Goal: Task Accomplishment & Management: Use online tool/utility

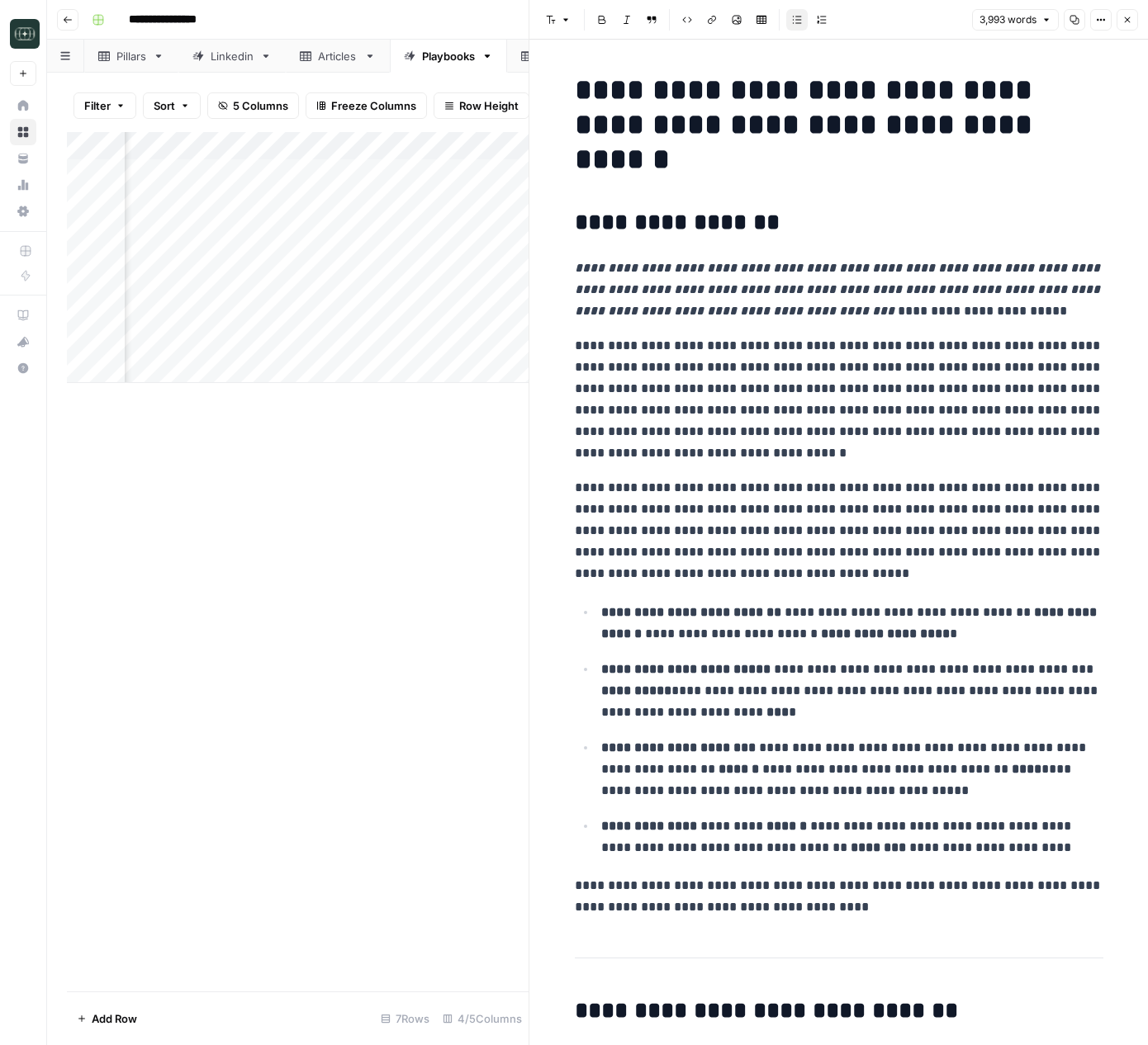
scroll to position [2324, 0]
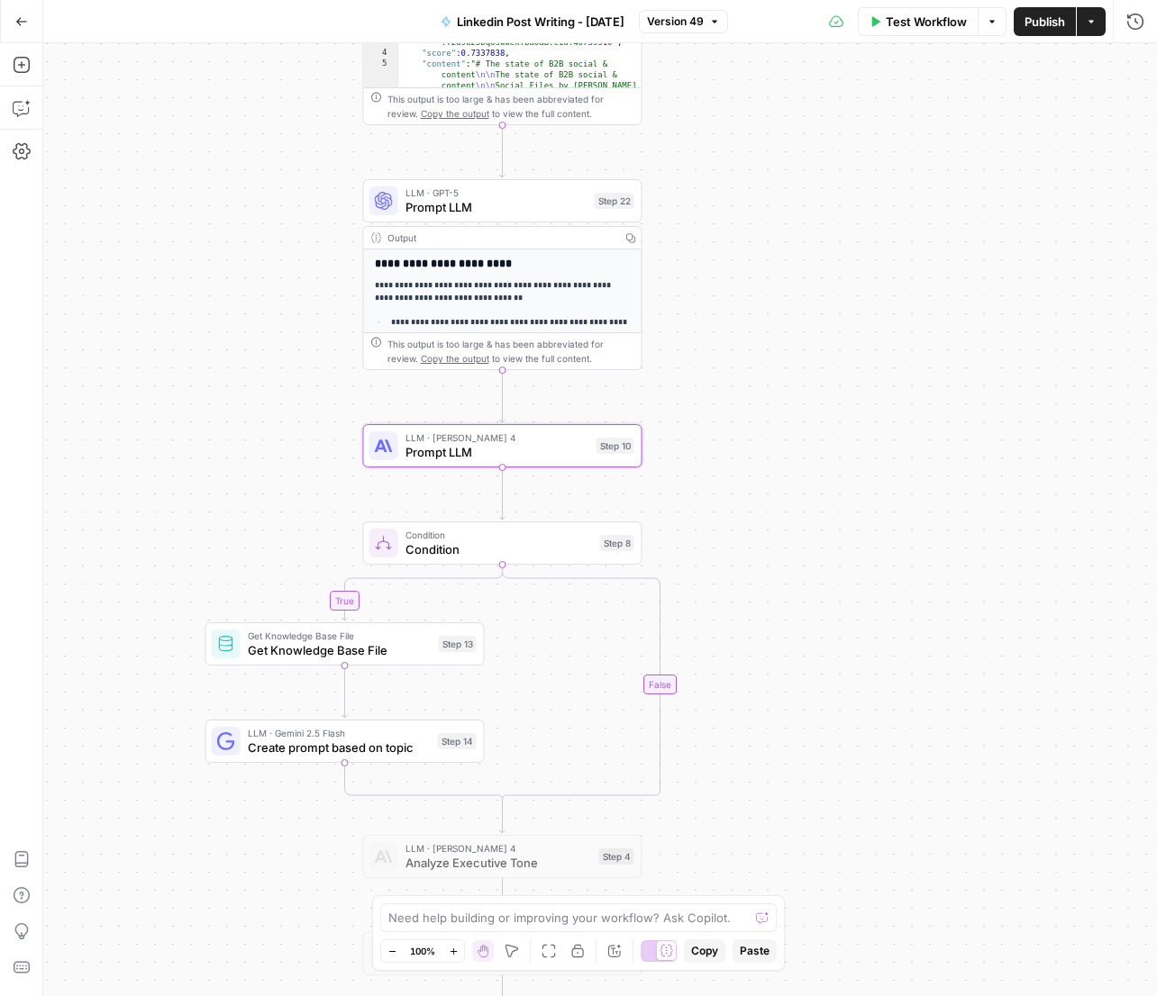
click at [34, 29] on button "Go Back" at bounding box center [21, 21] width 32 height 32
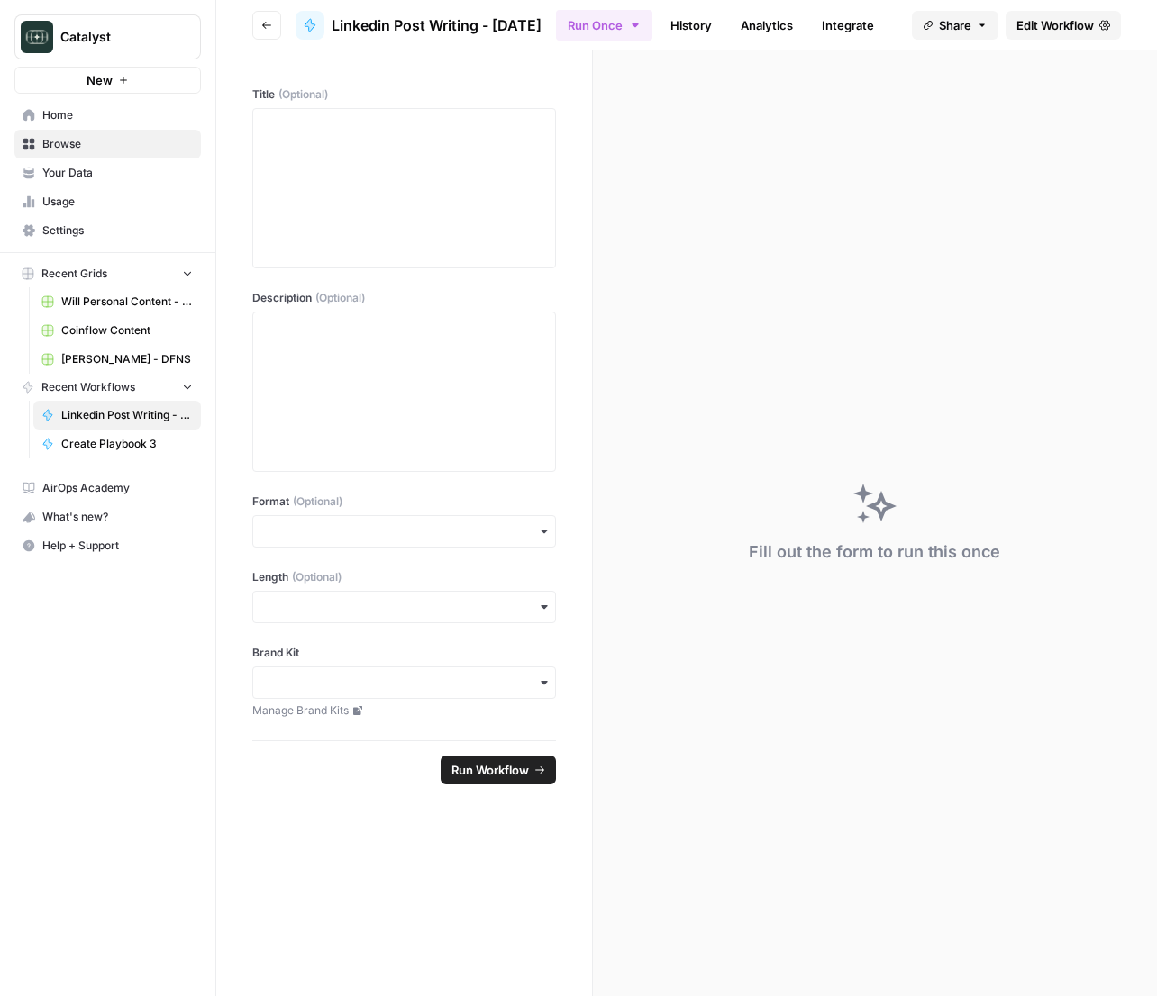
click at [56, 117] on span "Home" at bounding box center [117, 115] width 150 height 16
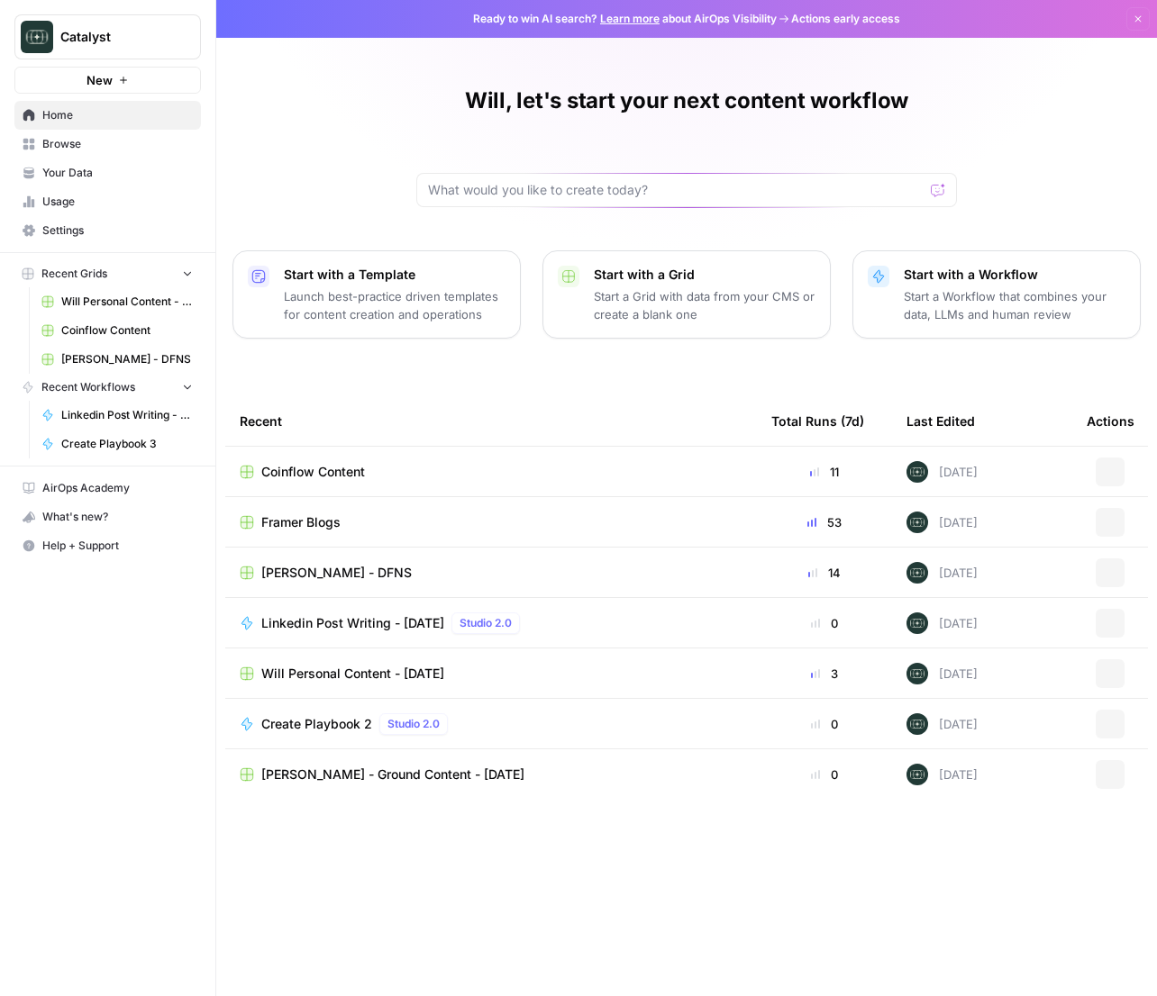
click at [77, 231] on span "Settings" at bounding box center [117, 230] width 150 height 16
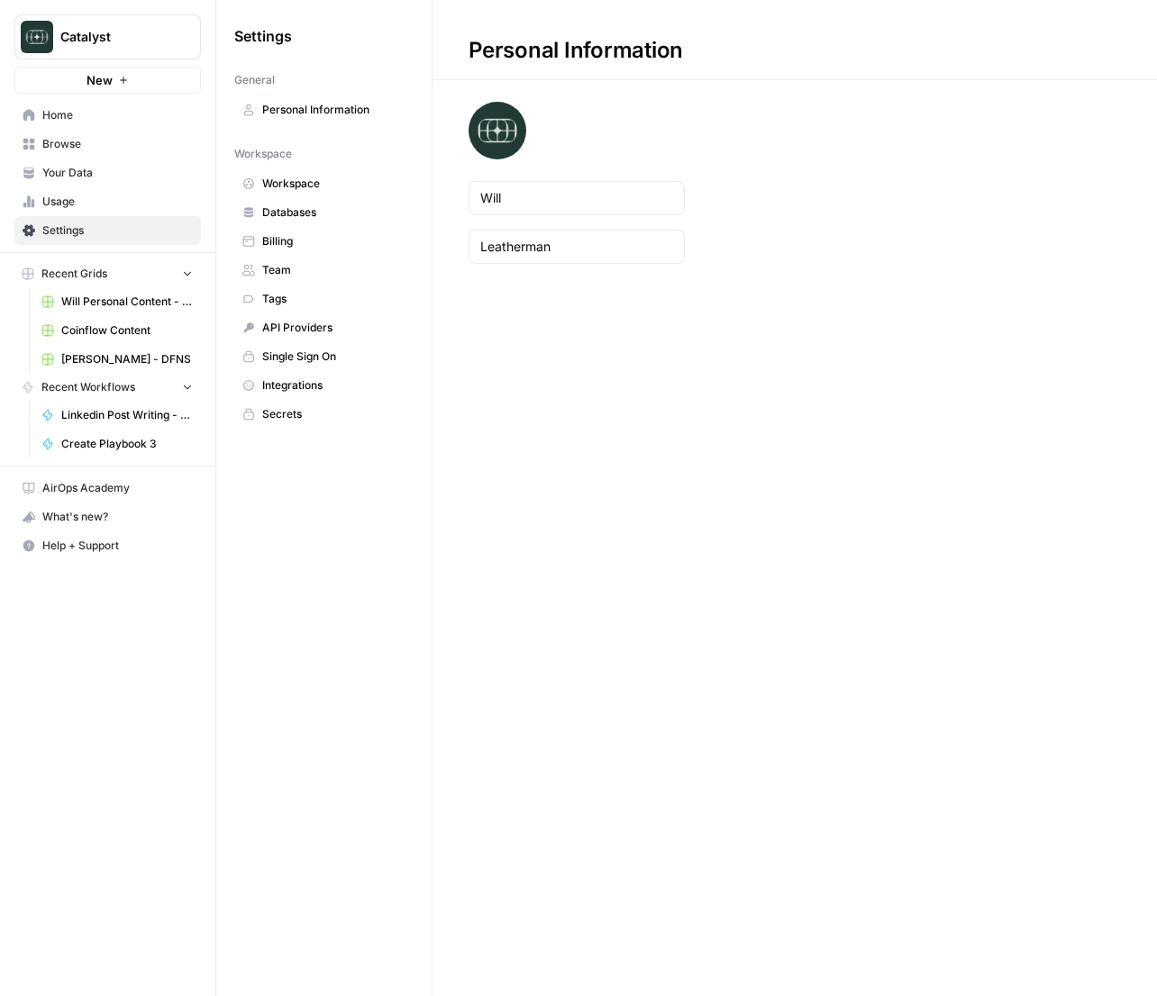
click at [76, 166] on span "Your Data" at bounding box center [117, 173] width 150 height 16
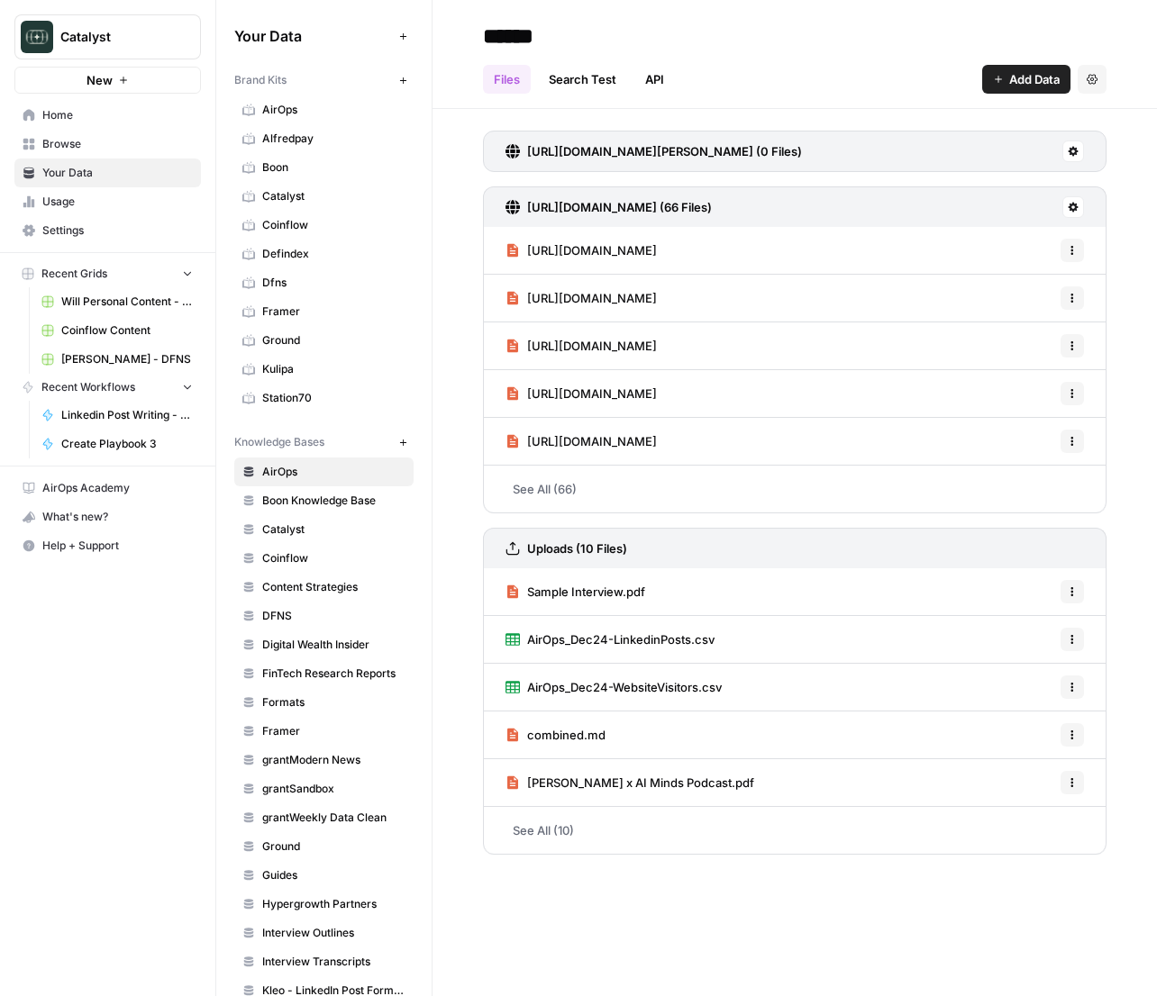
click at [338, 172] on span "Boon" at bounding box center [333, 167] width 143 height 16
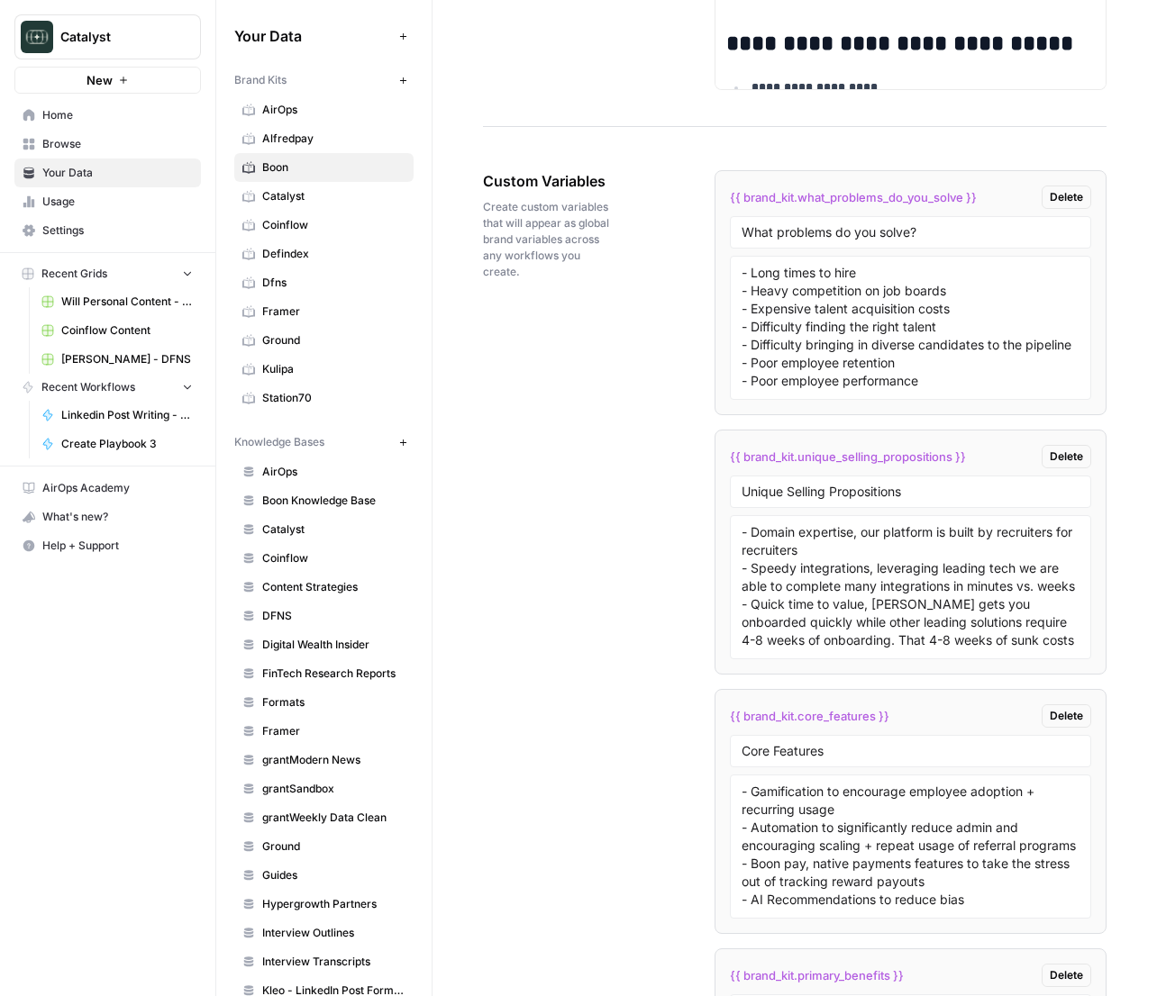
scroll to position [2921, 0]
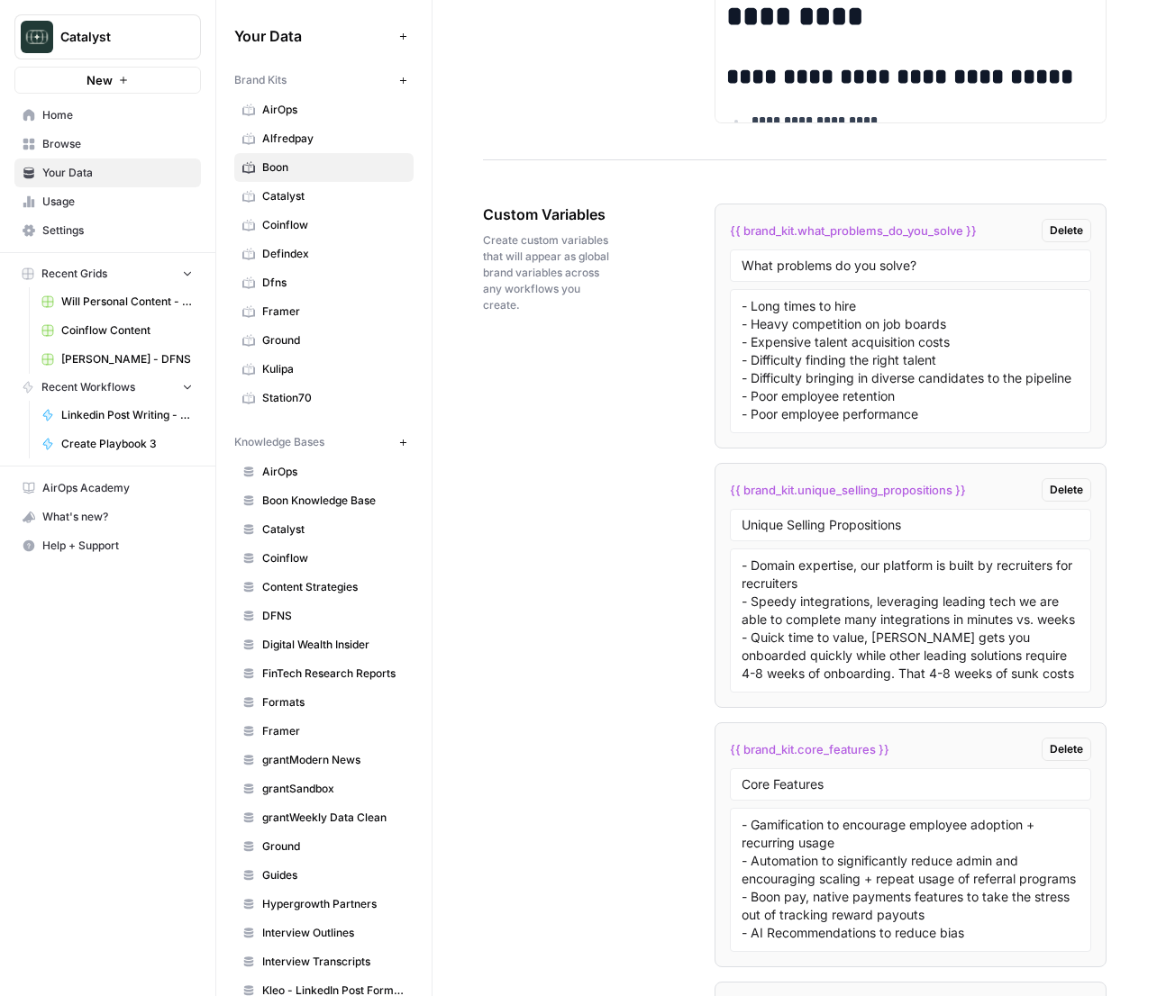
click at [403, 442] on icon "button" at bounding box center [403, 443] width 10 height 10
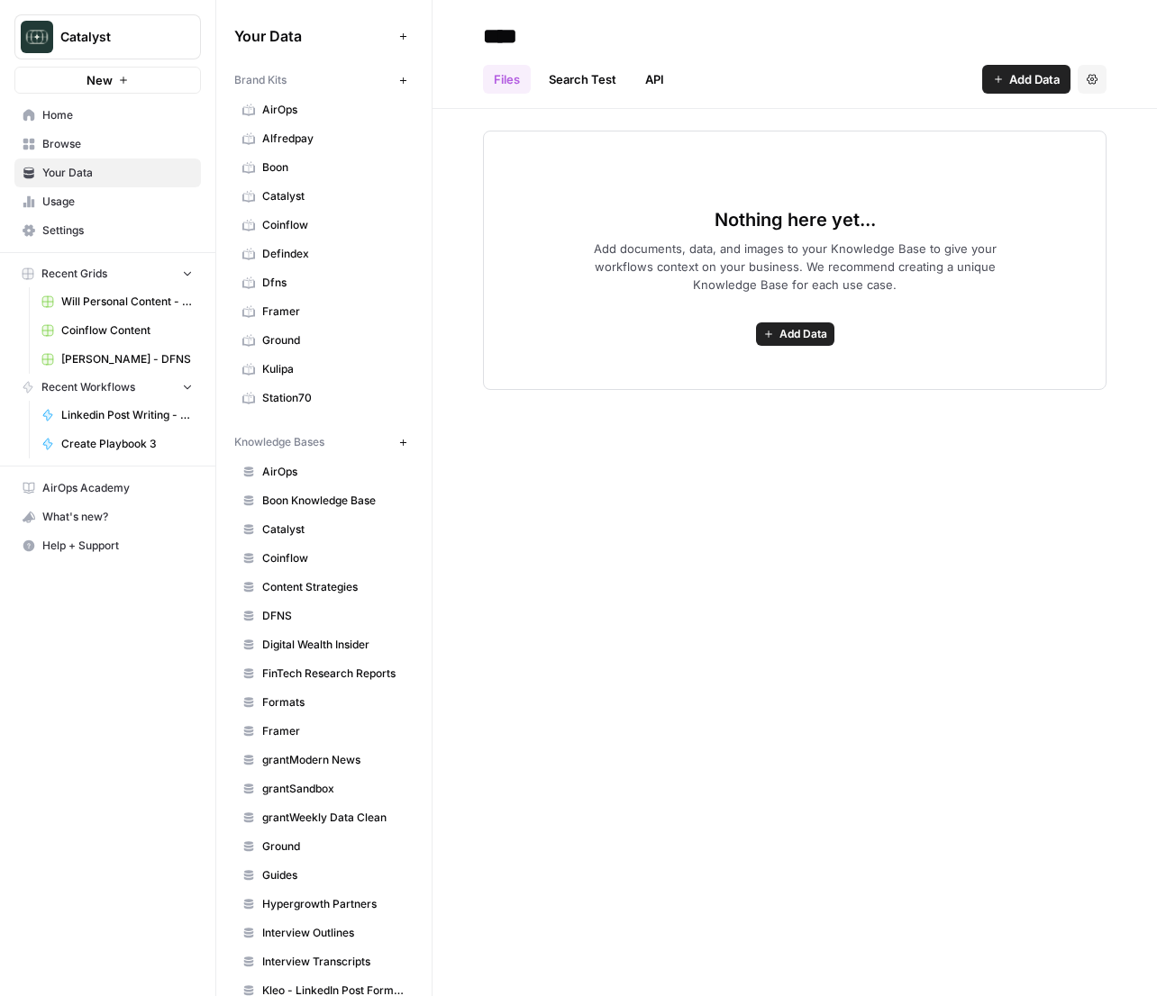
type input "****"
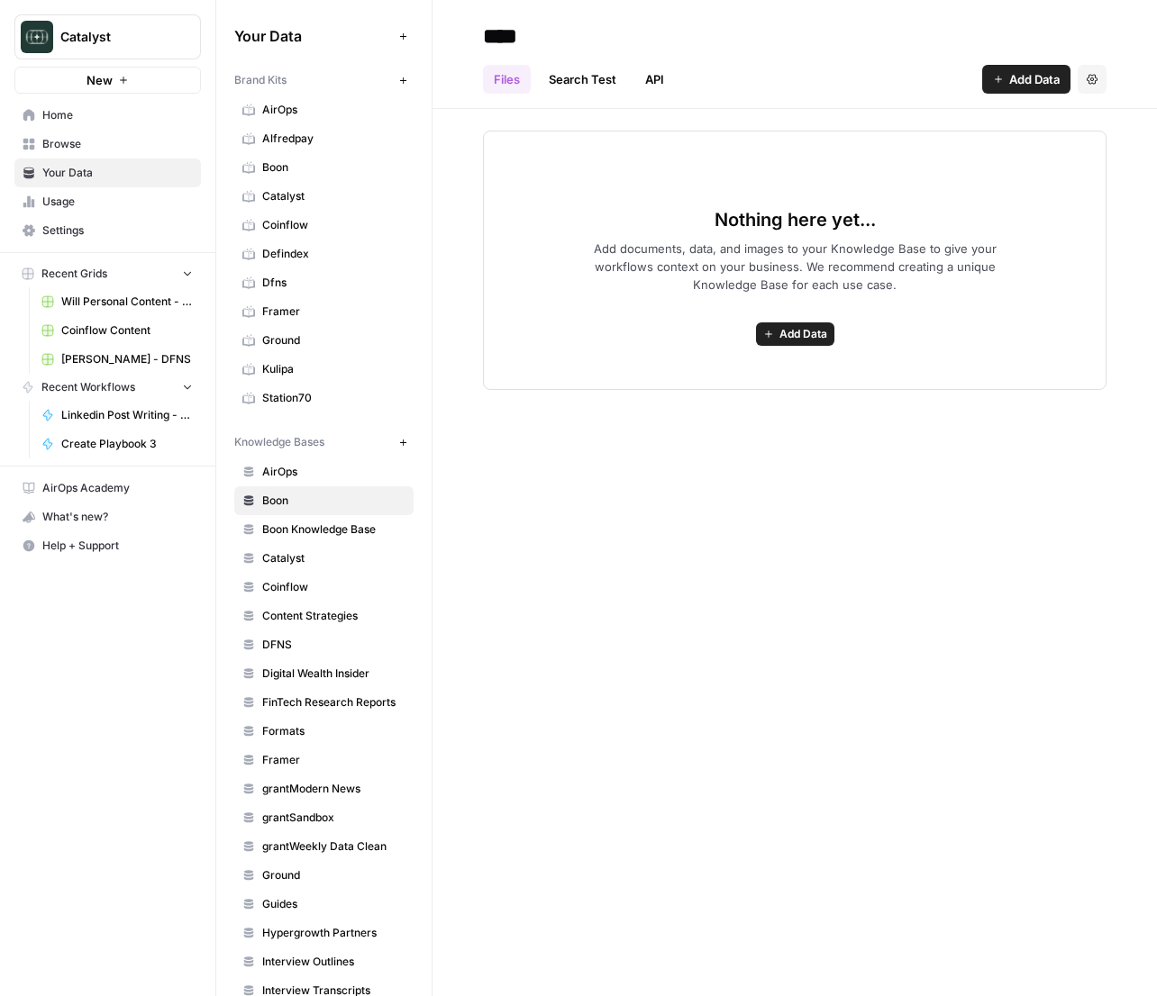
click at [595, 277] on span "Add documents, data, and images to your Knowledge Base to give your workflows c…" at bounding box center [794, 267] width 461 height 54
click at [359, 174] on span "Boon" at bounding box center [333, 167] width 143 height 16
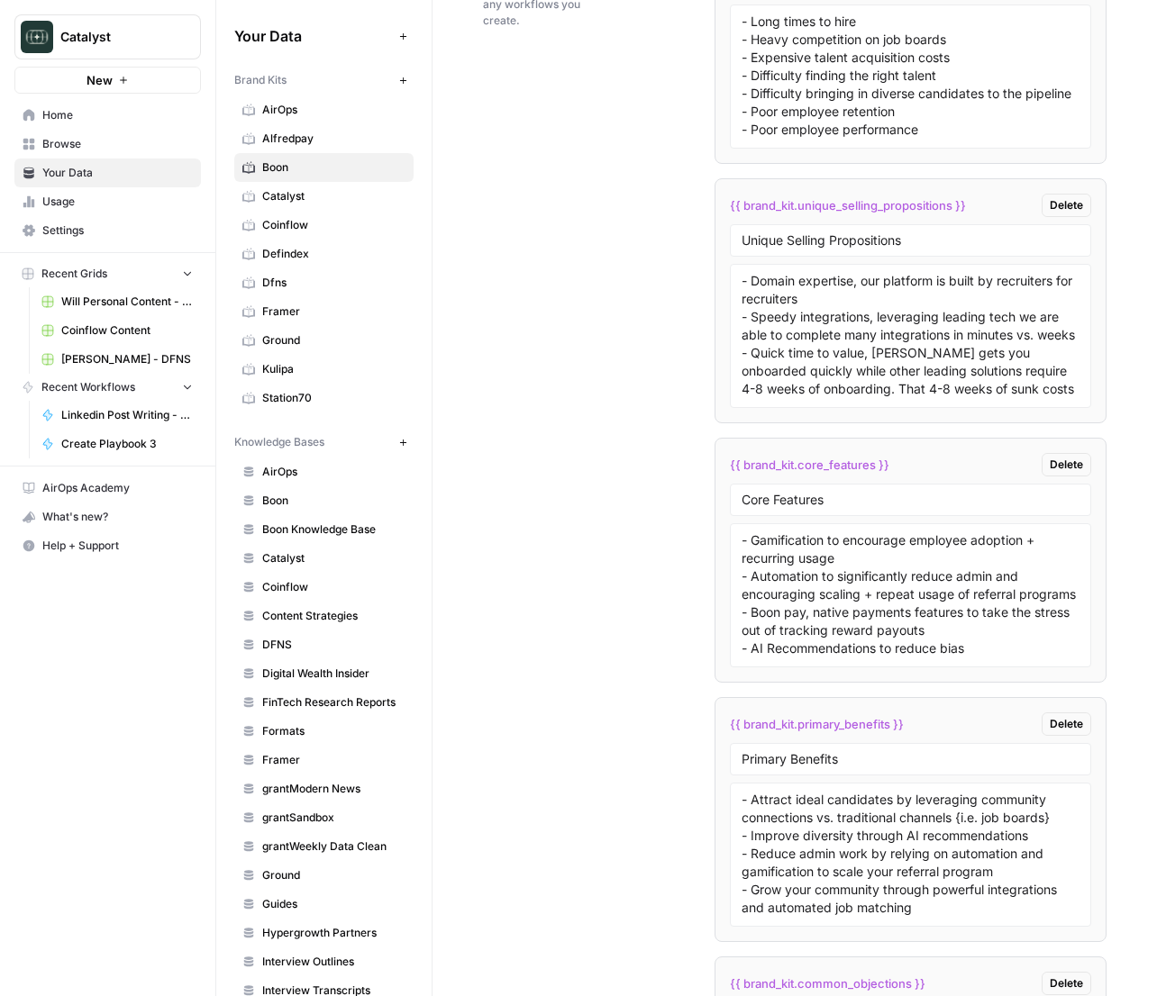
scroll to position [4009, 0]
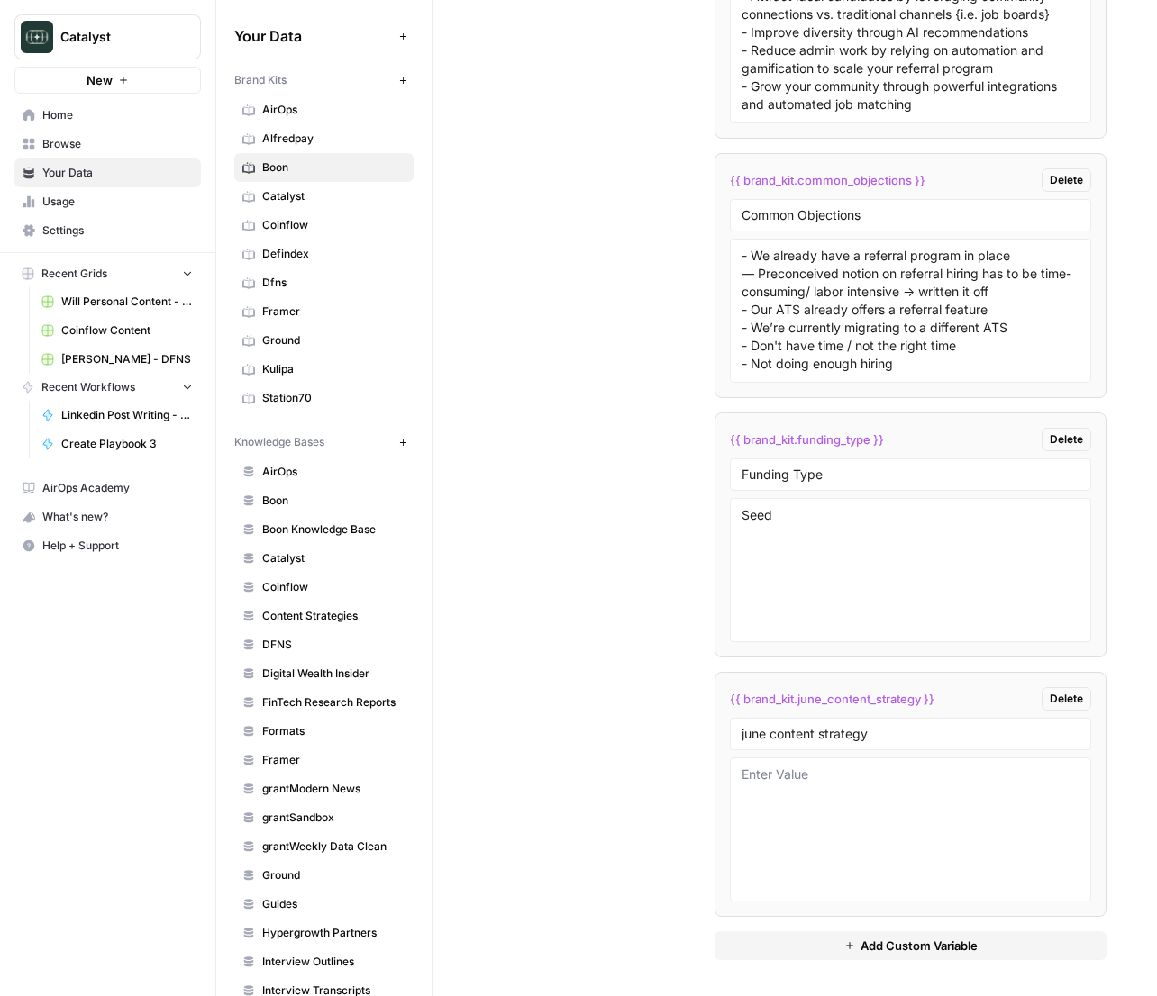
click at [854, 955] on button "Add Custom Variable" at bounding box center [910, 945] width 392 height 29
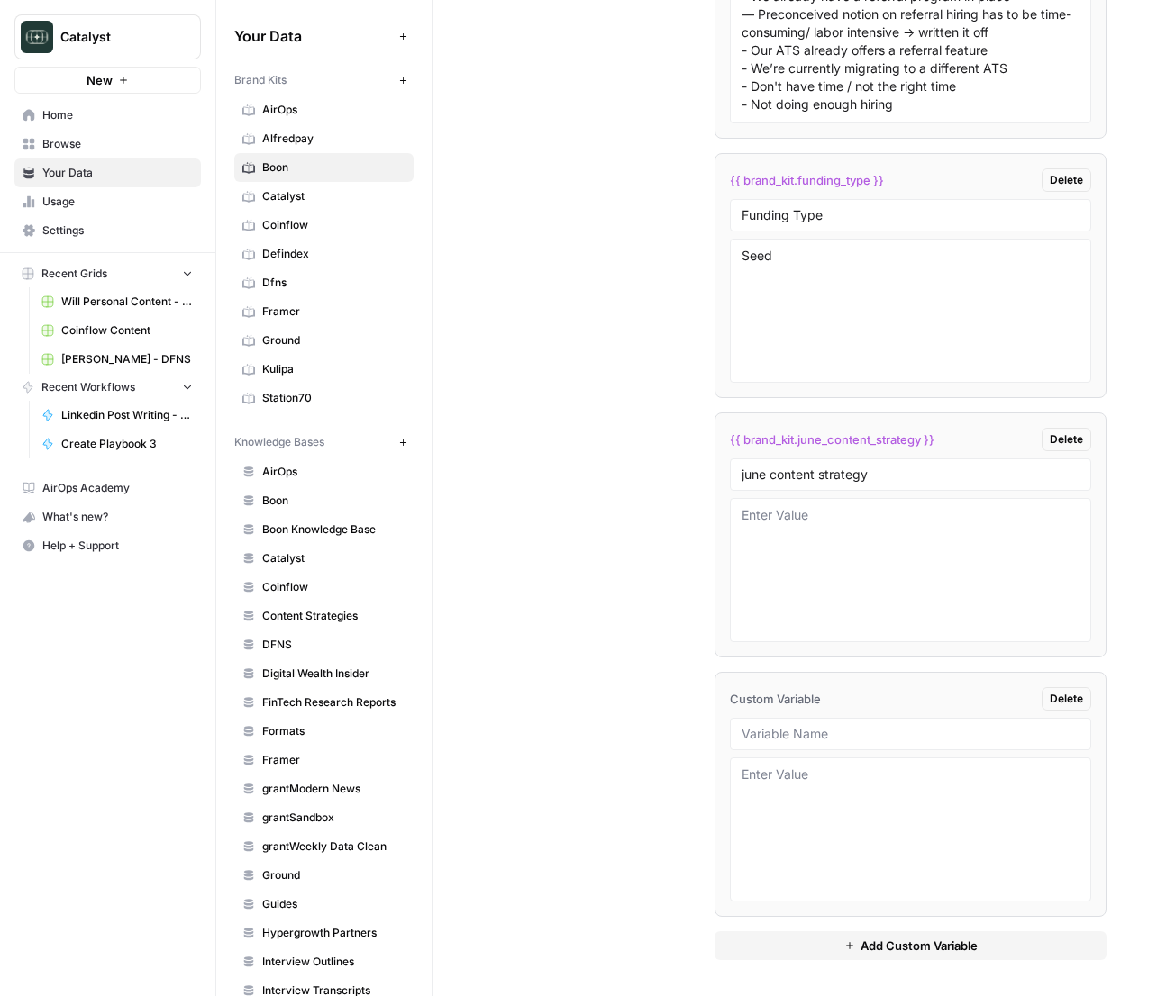
click at [806, 747] on div at bounding box center [910, 734] width 361 height 32
click at [811, 731] on input "e" at bounding box center [910, 734] width 338 height 16
click at [808, 763] on div at bounding box center [910, 830] width 361 height 144
click at [811, 776] on textarea at bounding box center [910, 830] width 338 height 128
click at [797, 741] on div "exec1" at bounding box center [910, 734] width 361 height 32
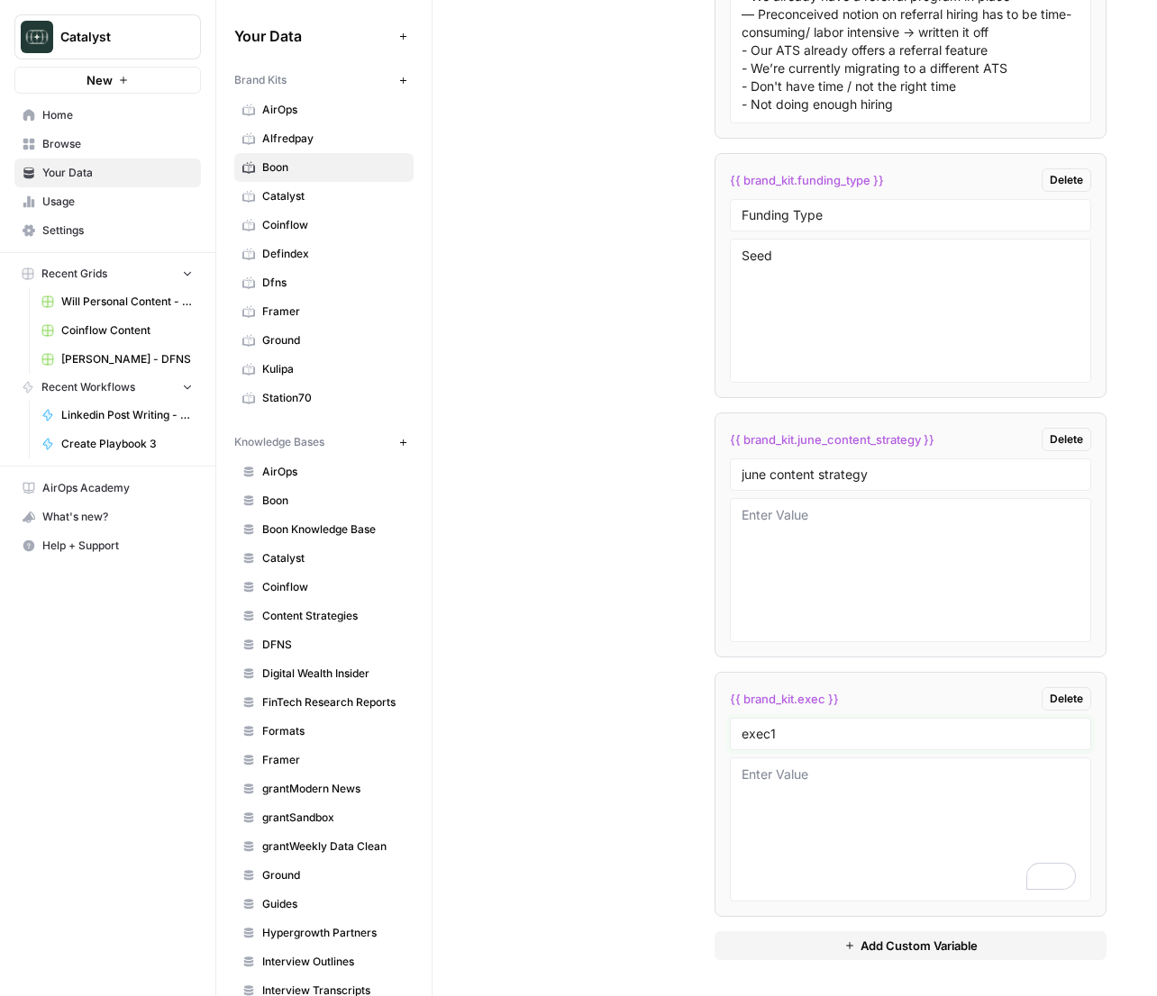
click at [797, 727] on input "exec1" at bounding box center [910, 734] width 338 height 16
type input "exec1"
click at [840, 796] on textarea "To enrich screen reader interactions, please activate Accessibility in Grammarl…" at bounding box center [910, 830] width 338 height 128
click at [95, 333] on span "Coinflow Content" at bounding box center [127, 330] width 132 height 16
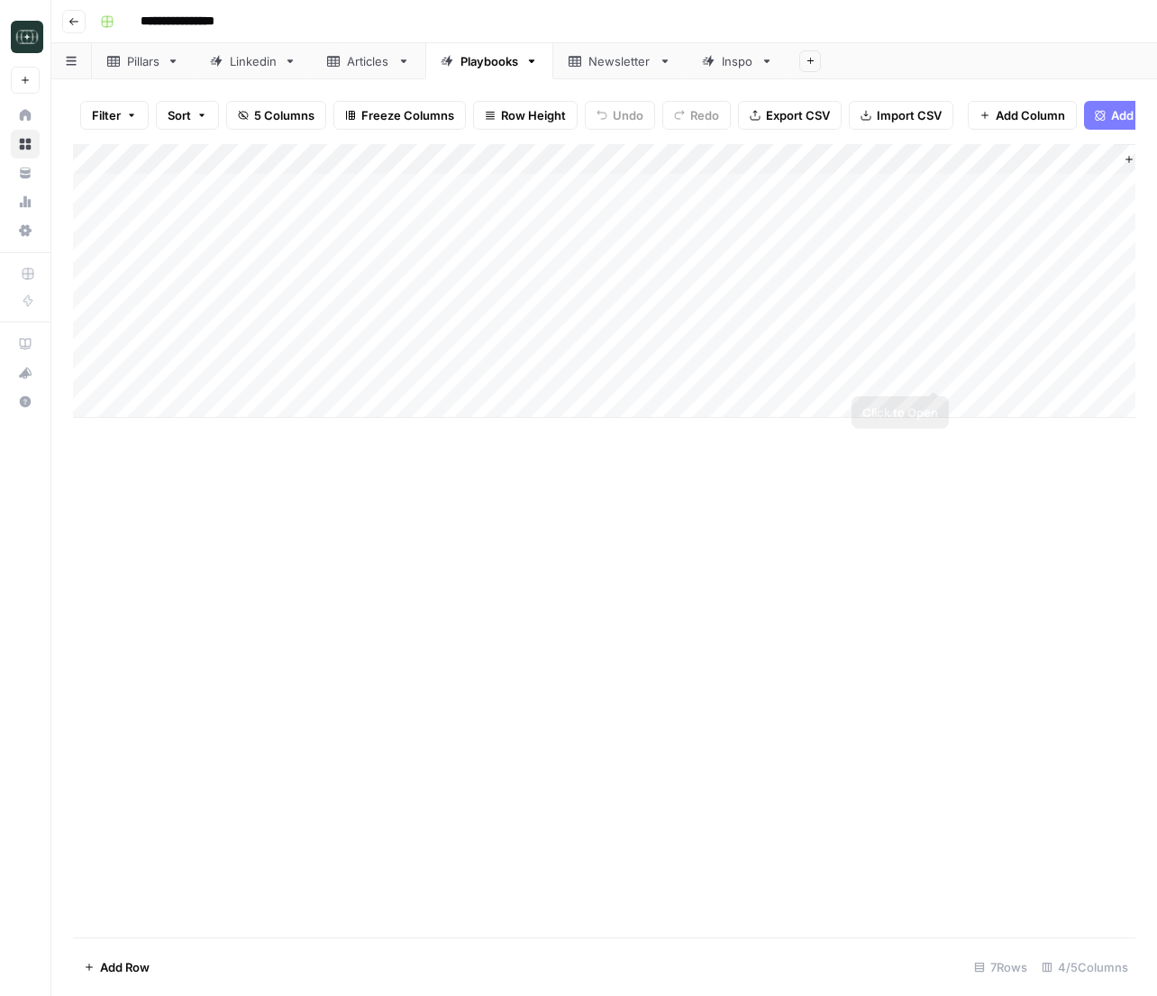
click at [931, 373] on div "Add Column" at bounding box center [604, 281] width 1062 height 274
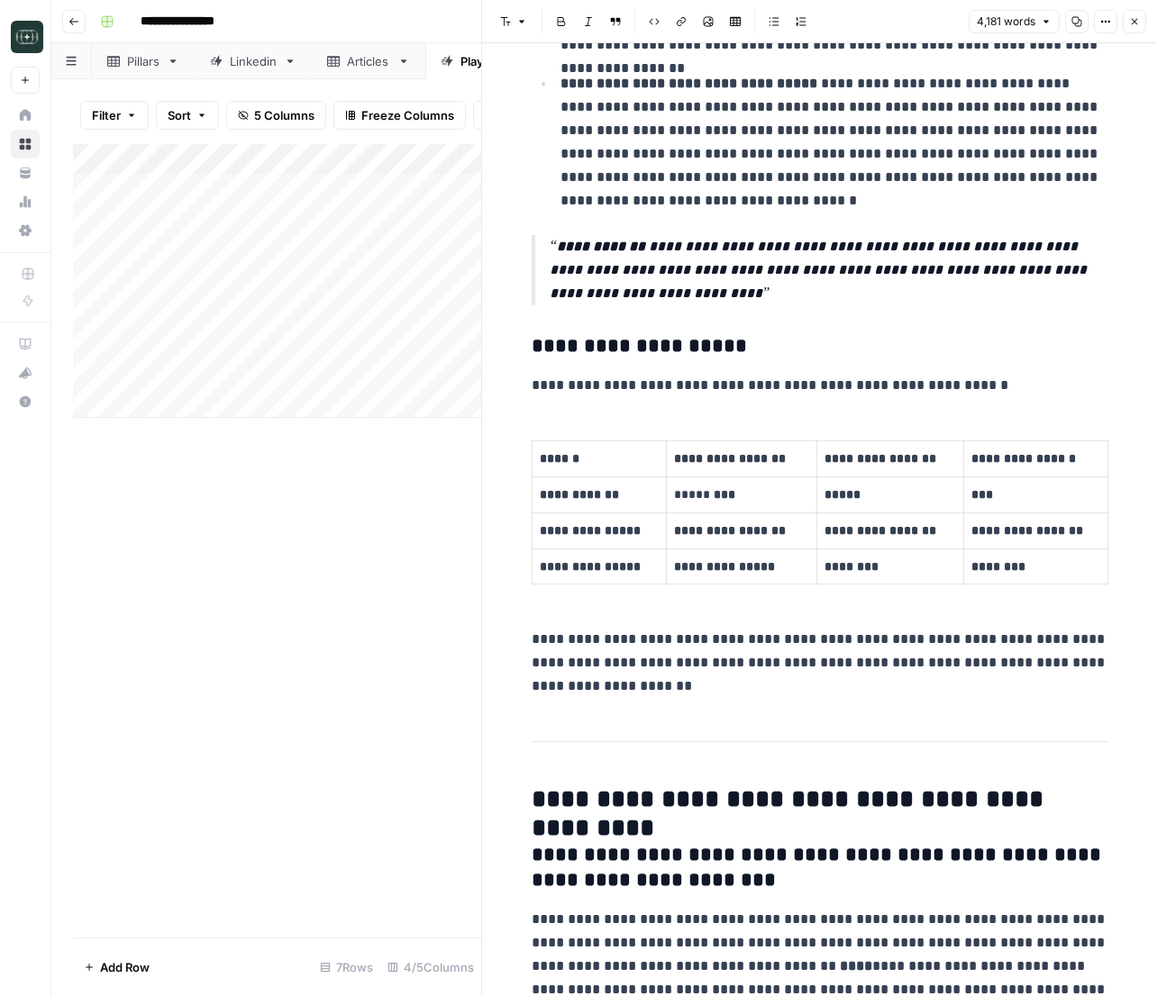
scroll to position [2509, 0]
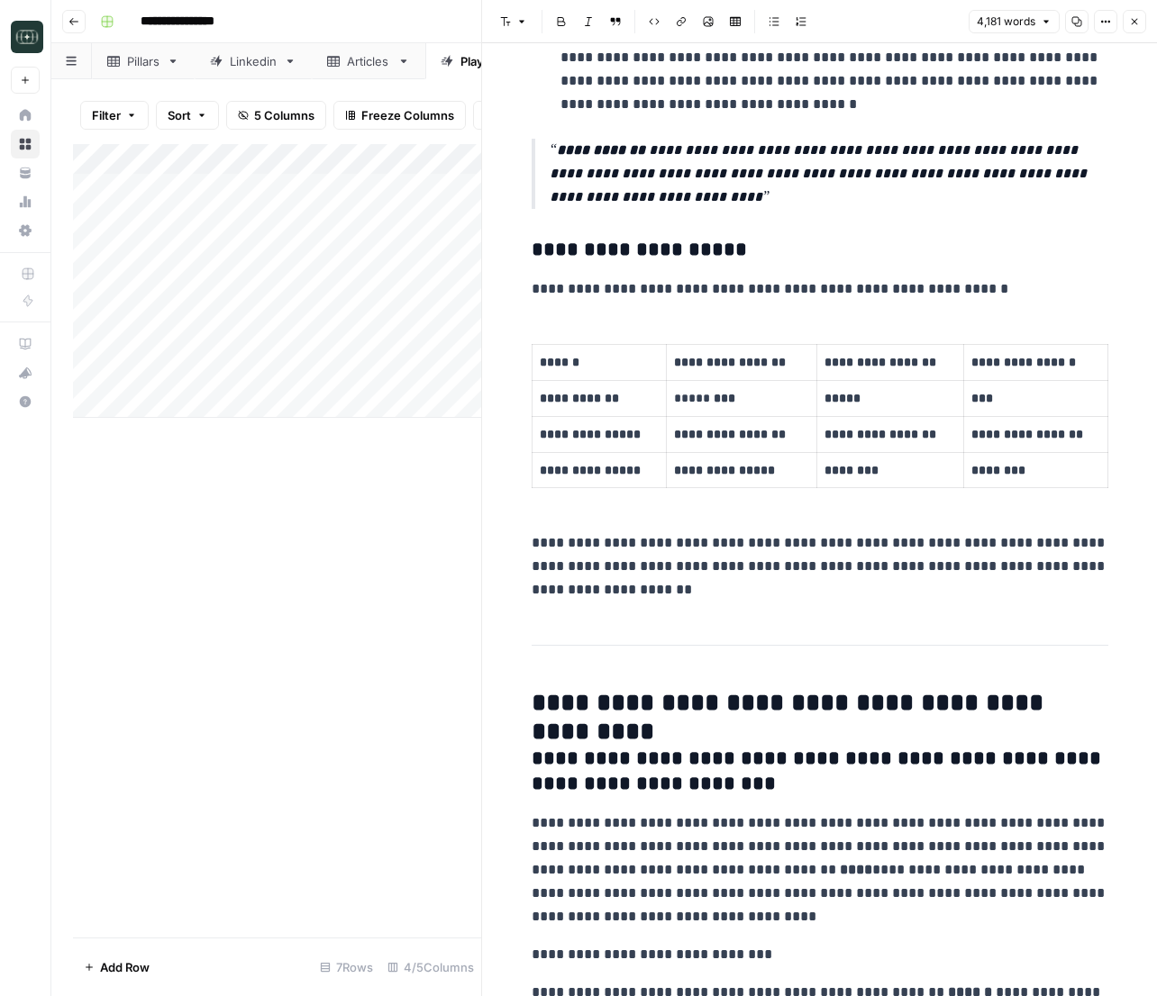
click at [1132, 21] on icon "button" at bounding box center [1134, 21] width 11 height 11
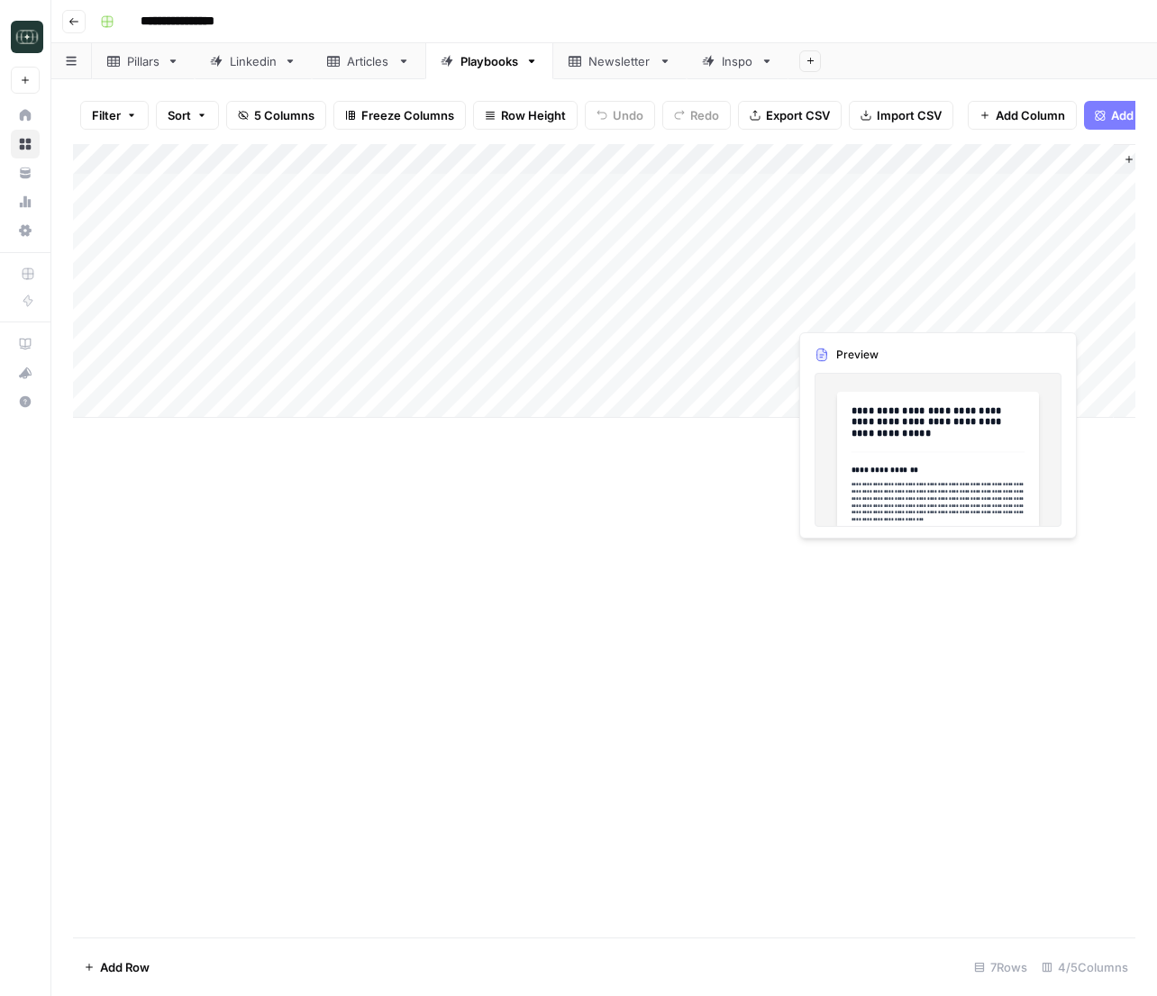
click at [935, 311] on div "Add Column" at bounding box center [604, 281] width 1062 height 274
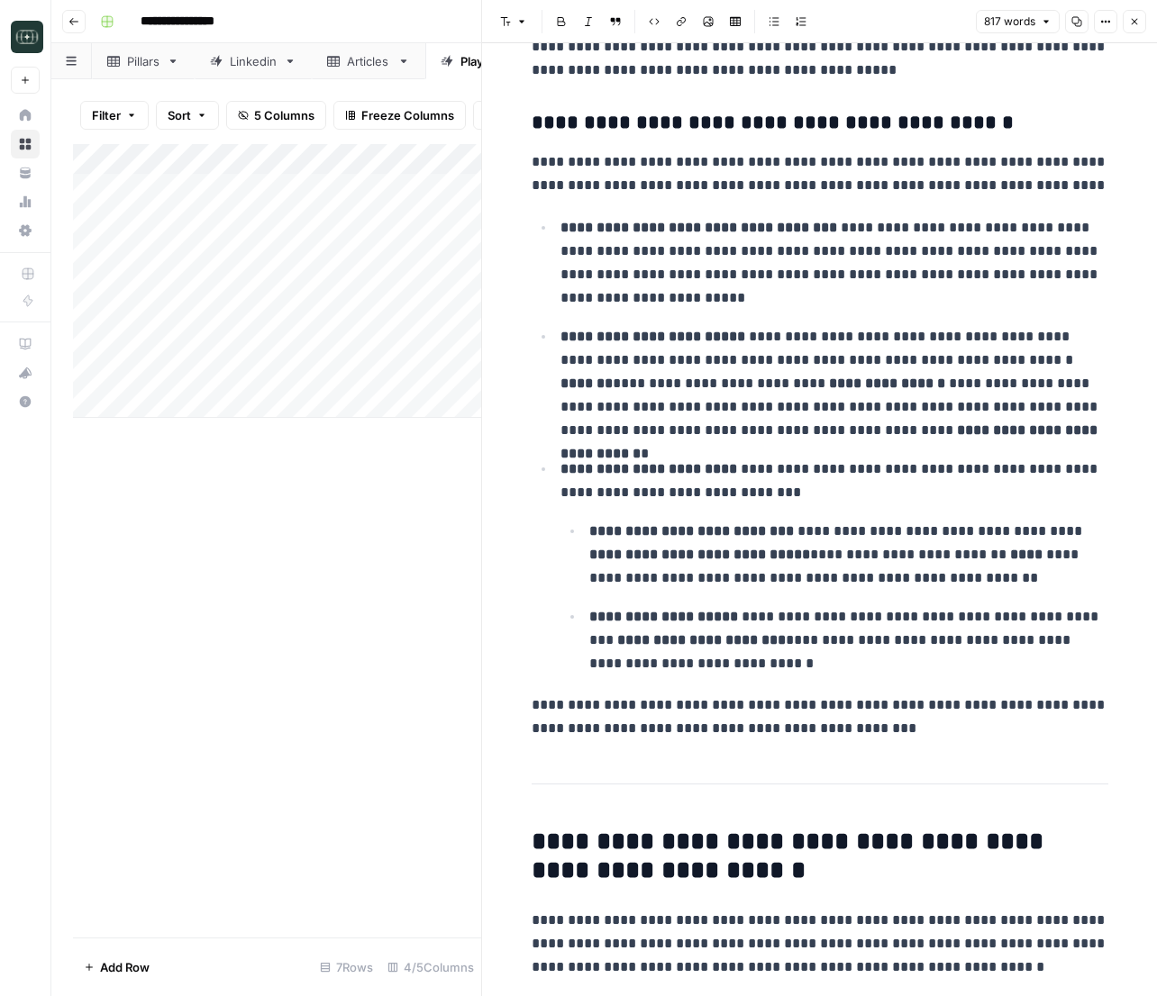
scroll to position [1882, 0]
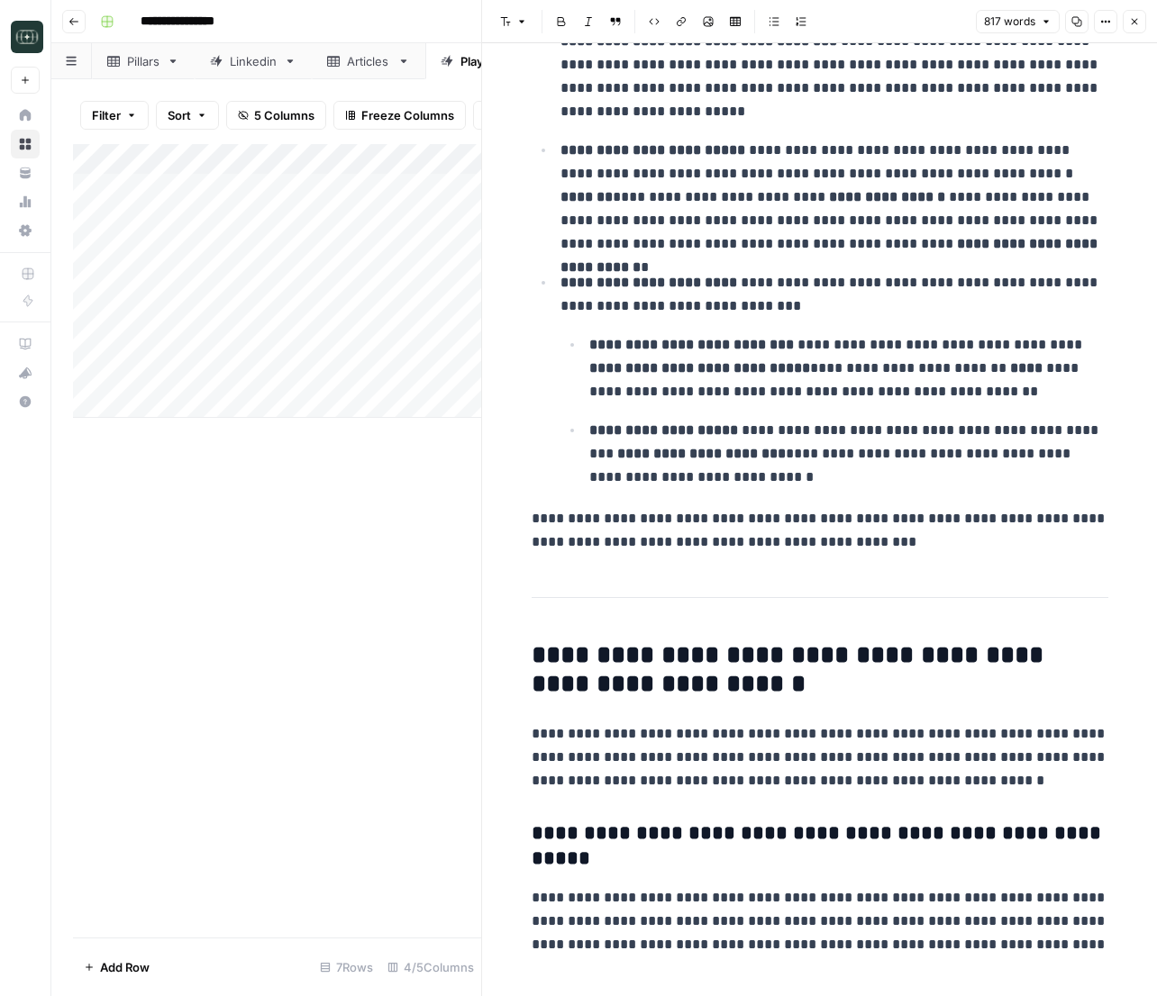
click at [840, 413] on ul "**********" at bounding box center [834, 410] width 548 height 157
click at [1131, 23] on icon "button" at bounding box center [1134, 22] width 6 height 6
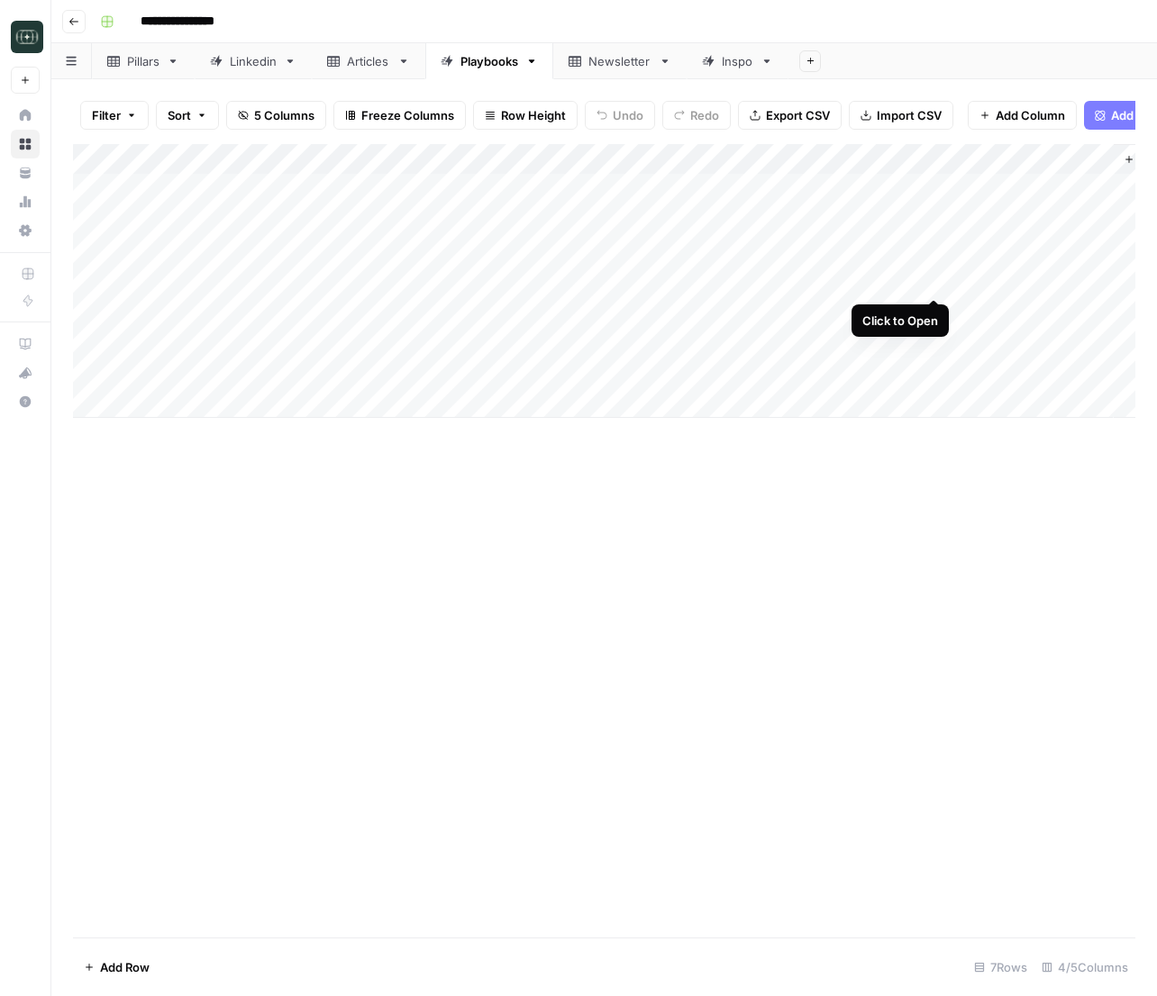
click at [935, 281] on div "Add Column" at bounding box center [604, 281] width 1062 height 274
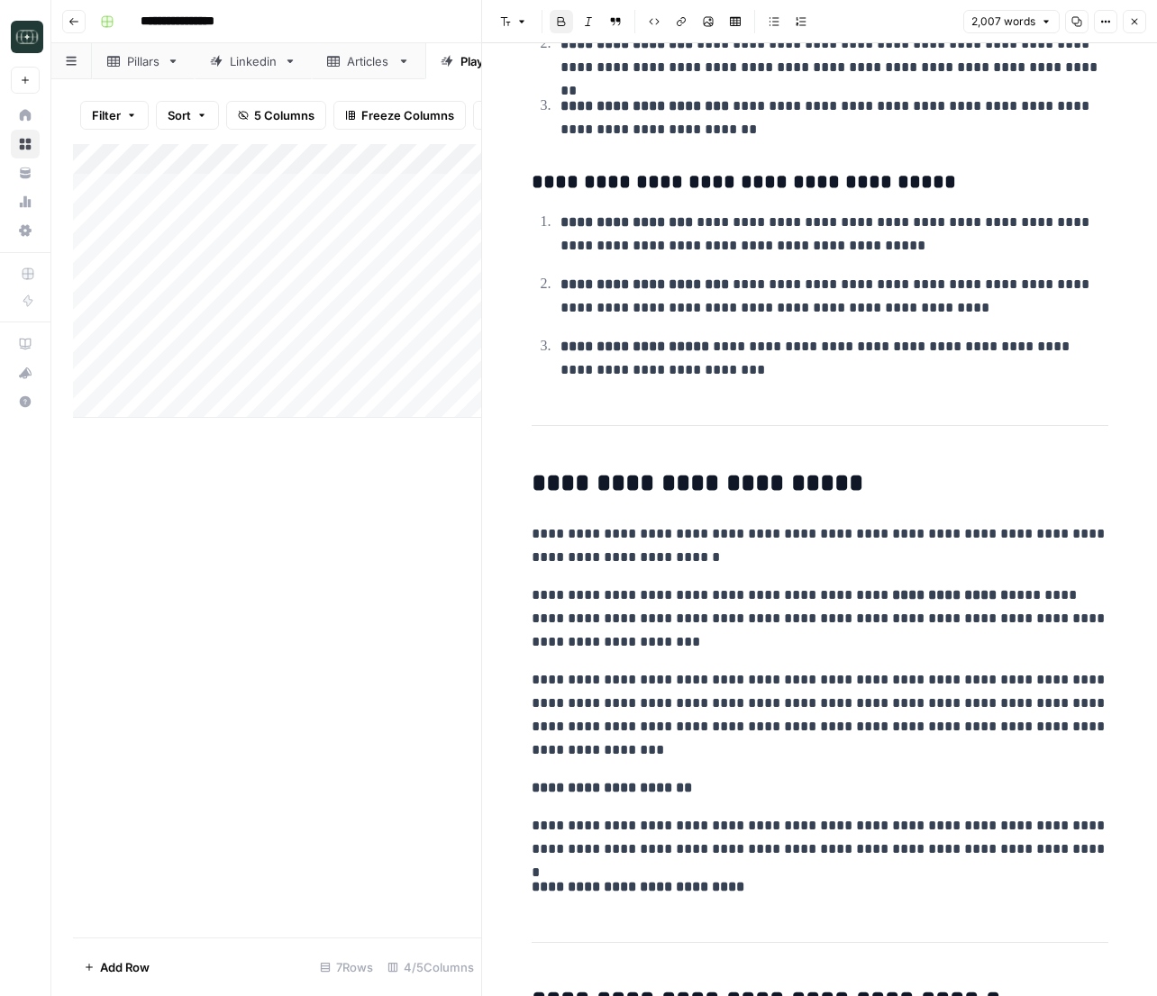
scroll to position [6999, 0]
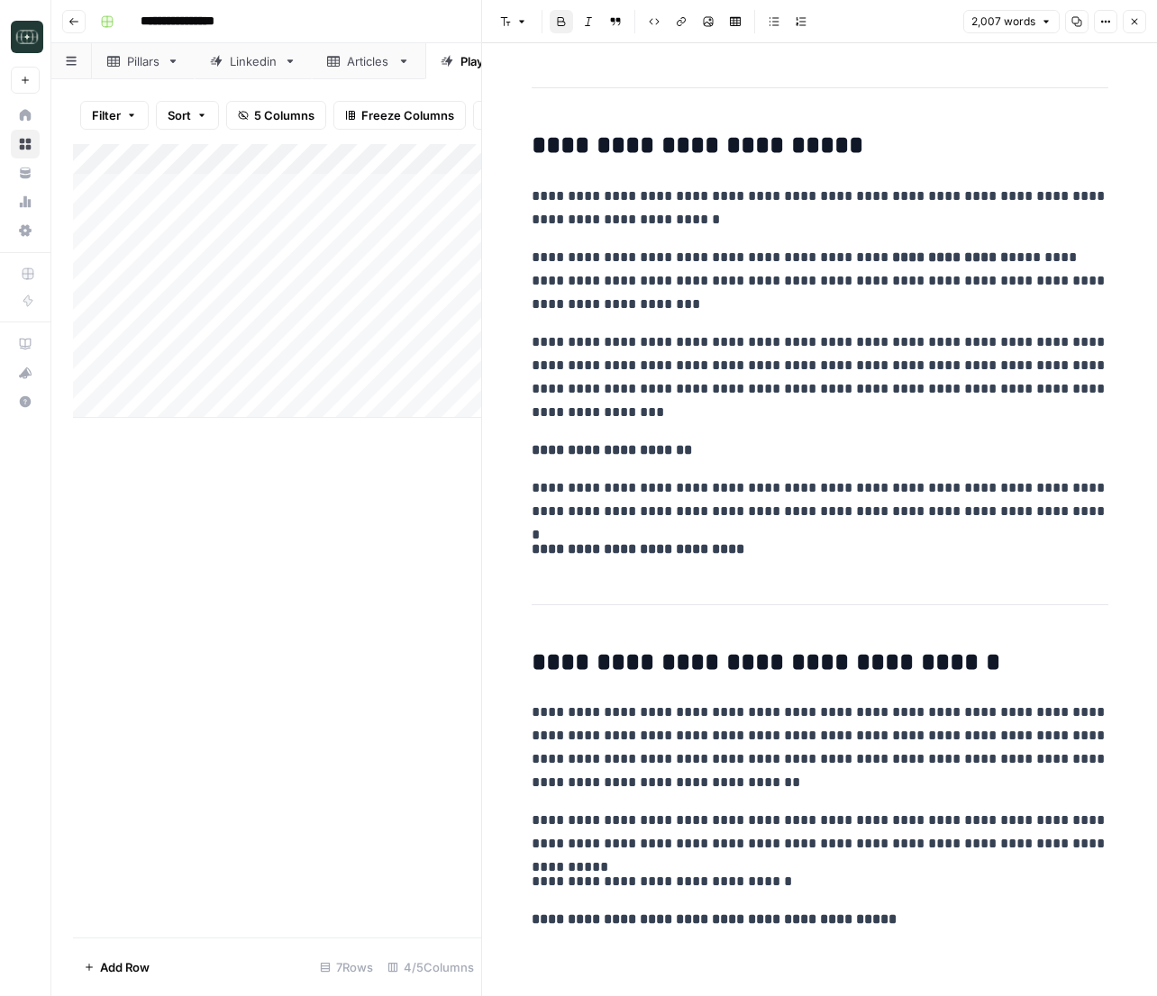
click at [880, 331] on p "**********" at bounding box center [819, 378] width 576 height 94
copy div "**********"
click at [899, 338] on p "**********" at bounding box center [819, 378] width 576 height 94
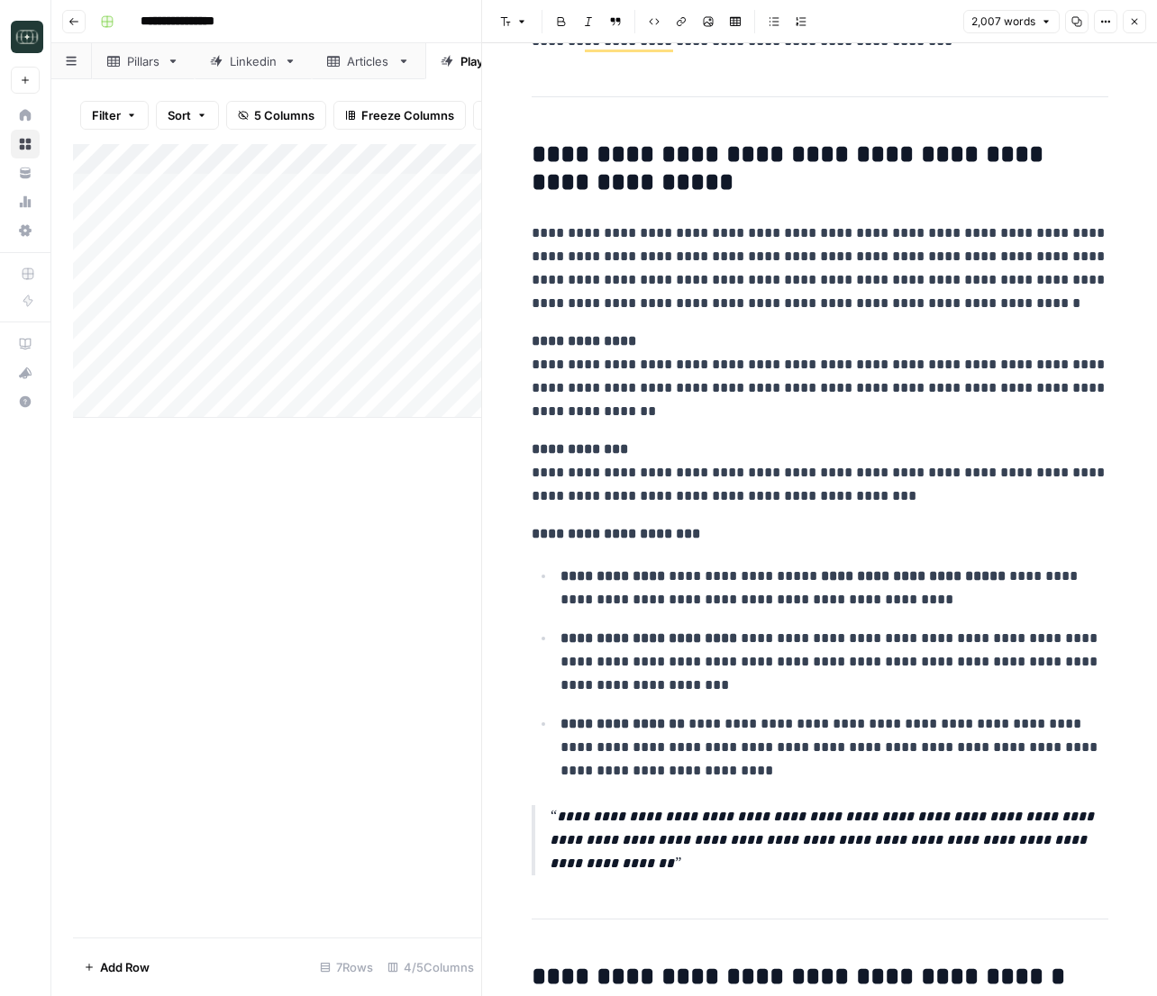
scroll to position [4618, 0]
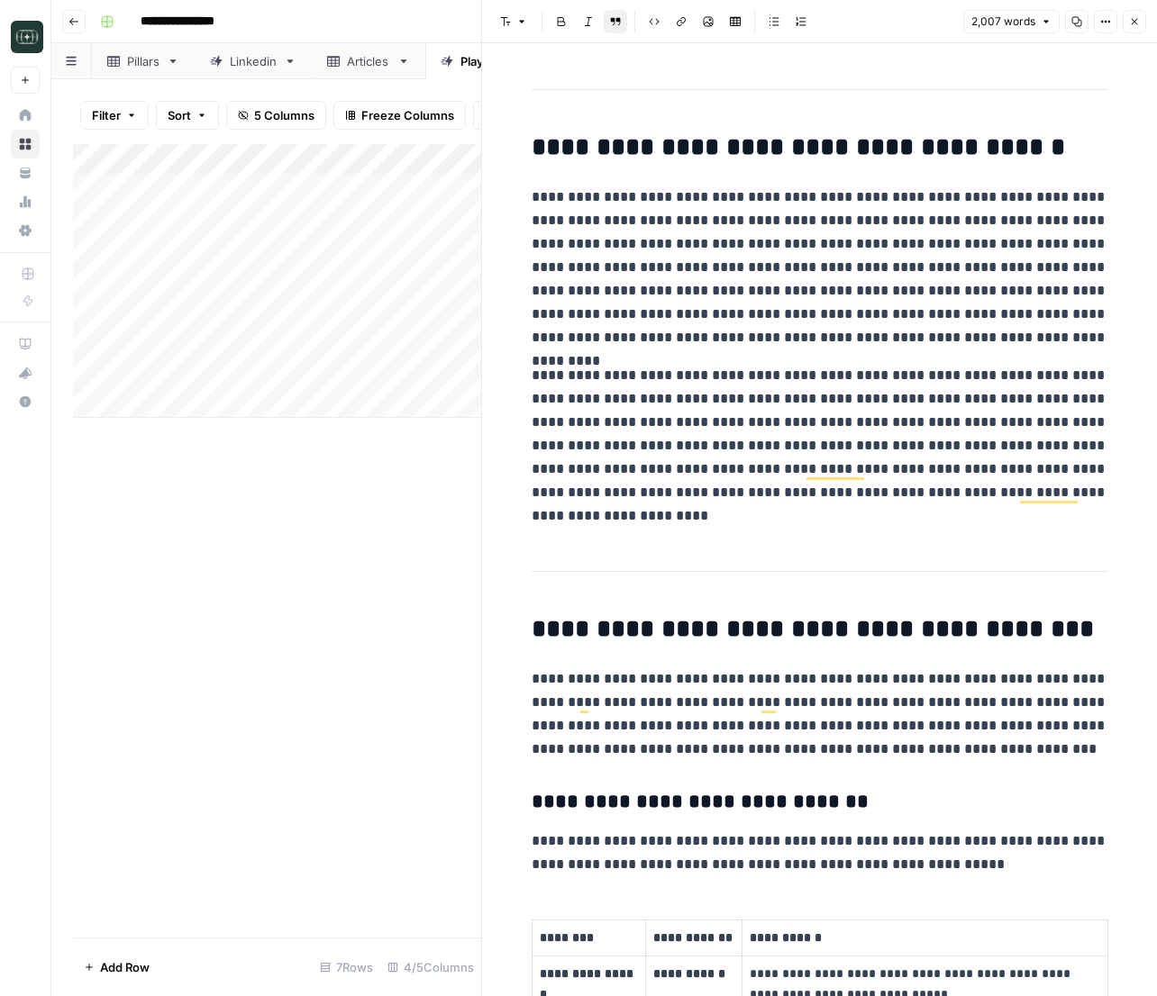
scroll to position [0, 0]
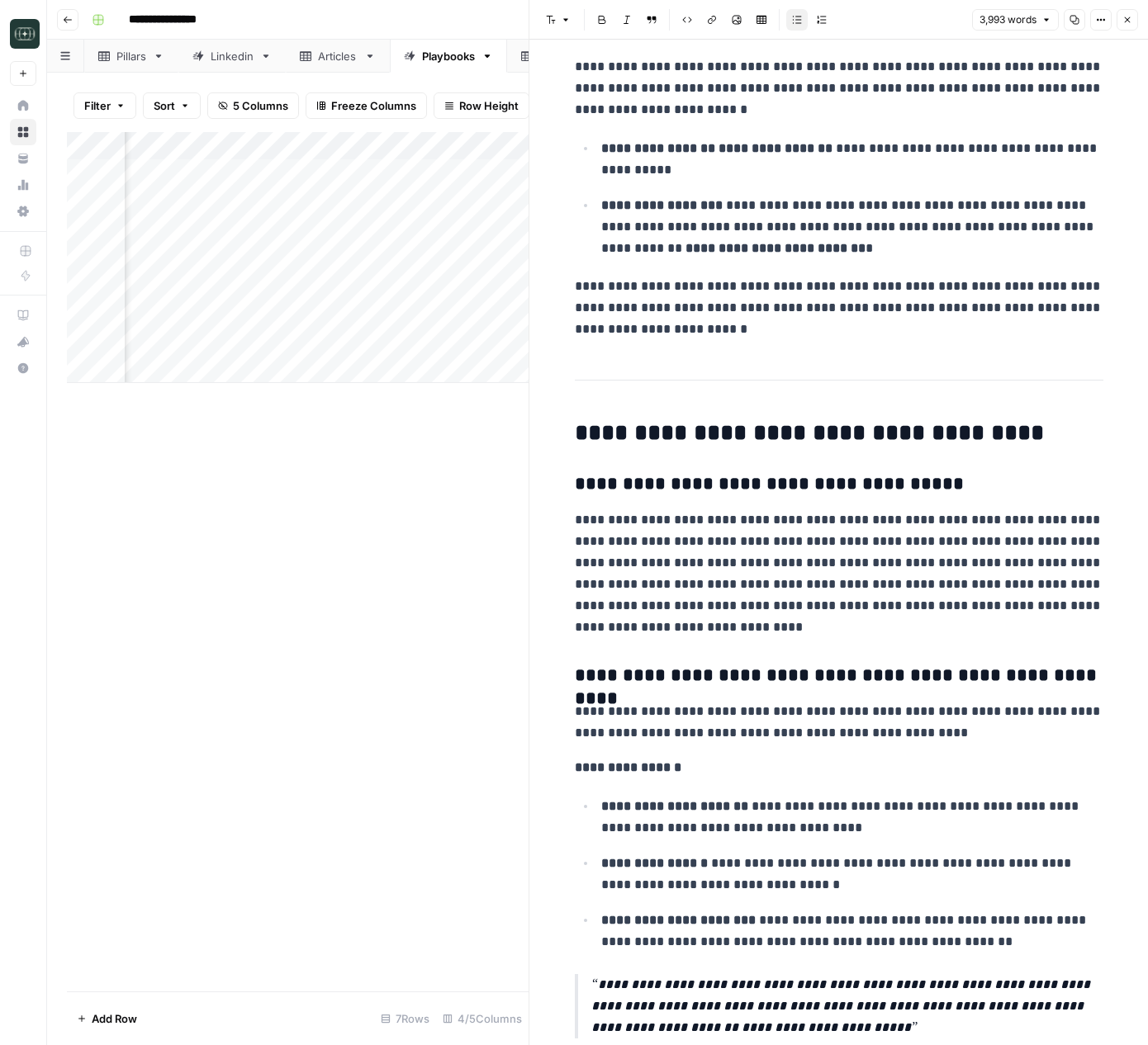
scroll to position [2478, 0]
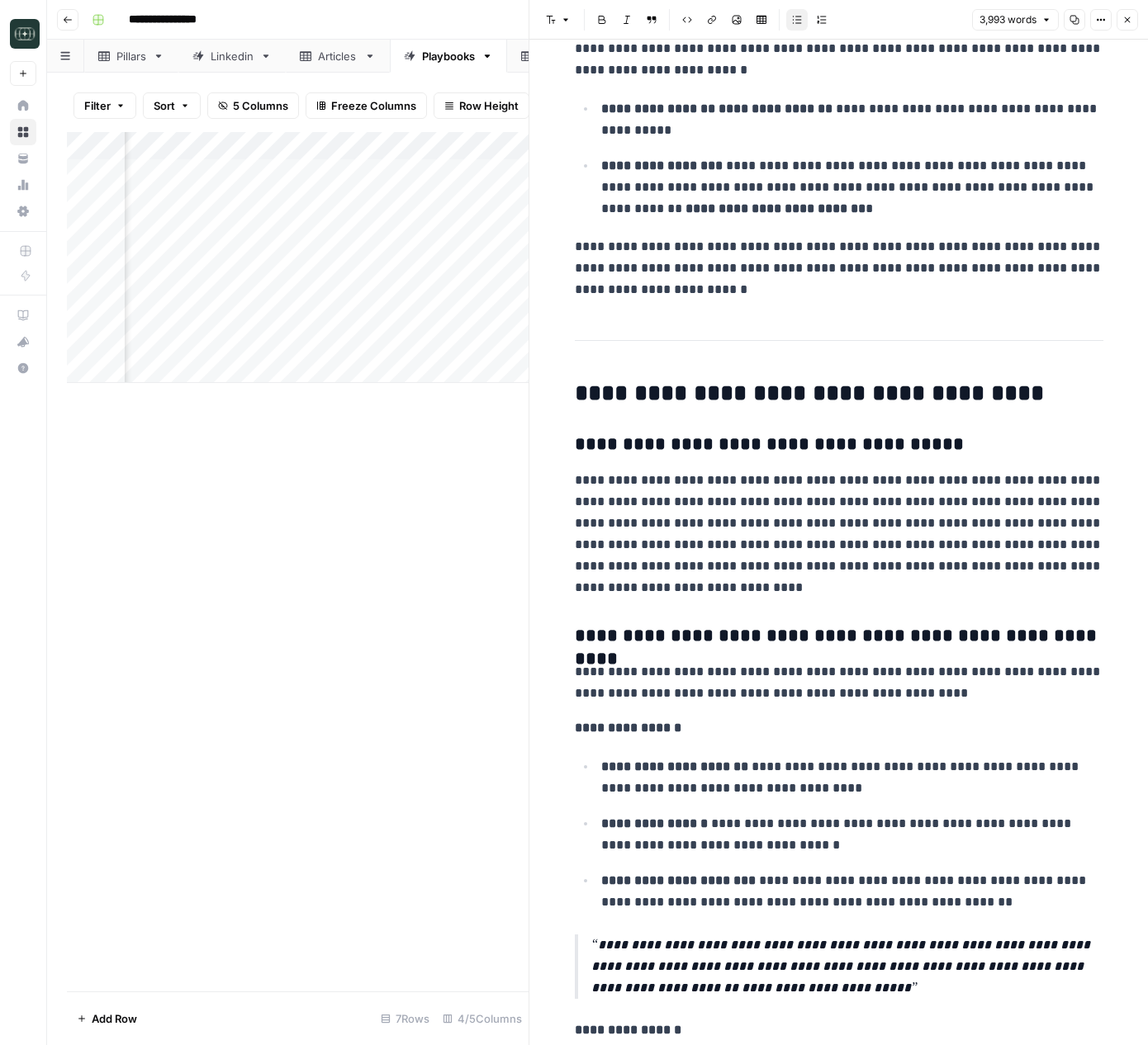
click at [1128, 25] on button "Close" at bounding box center [1127, 19] width 21 height 21
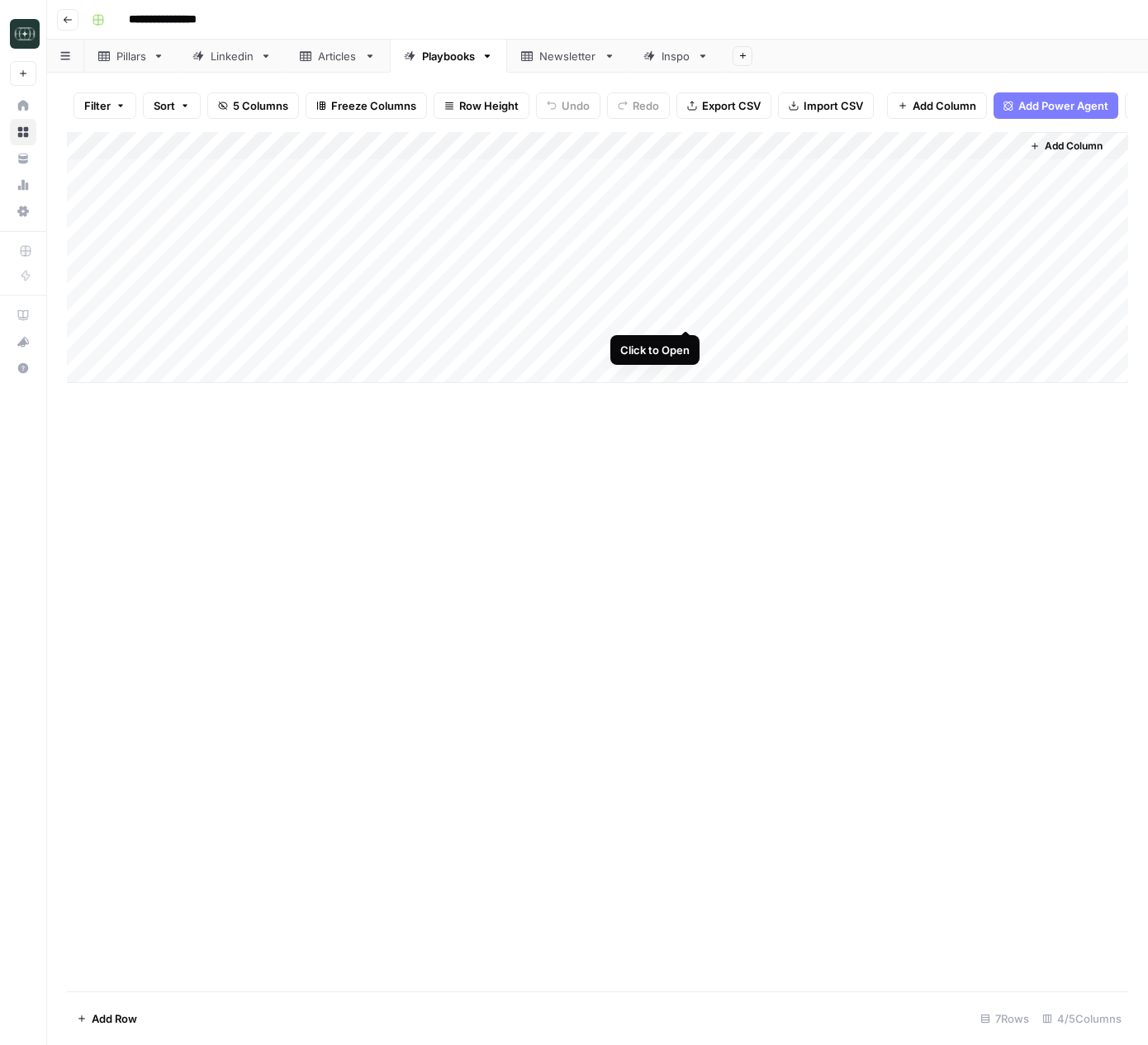
click at [687, 315] on div "Add Column" at bounding box center [597, 258] width 1061 height 251
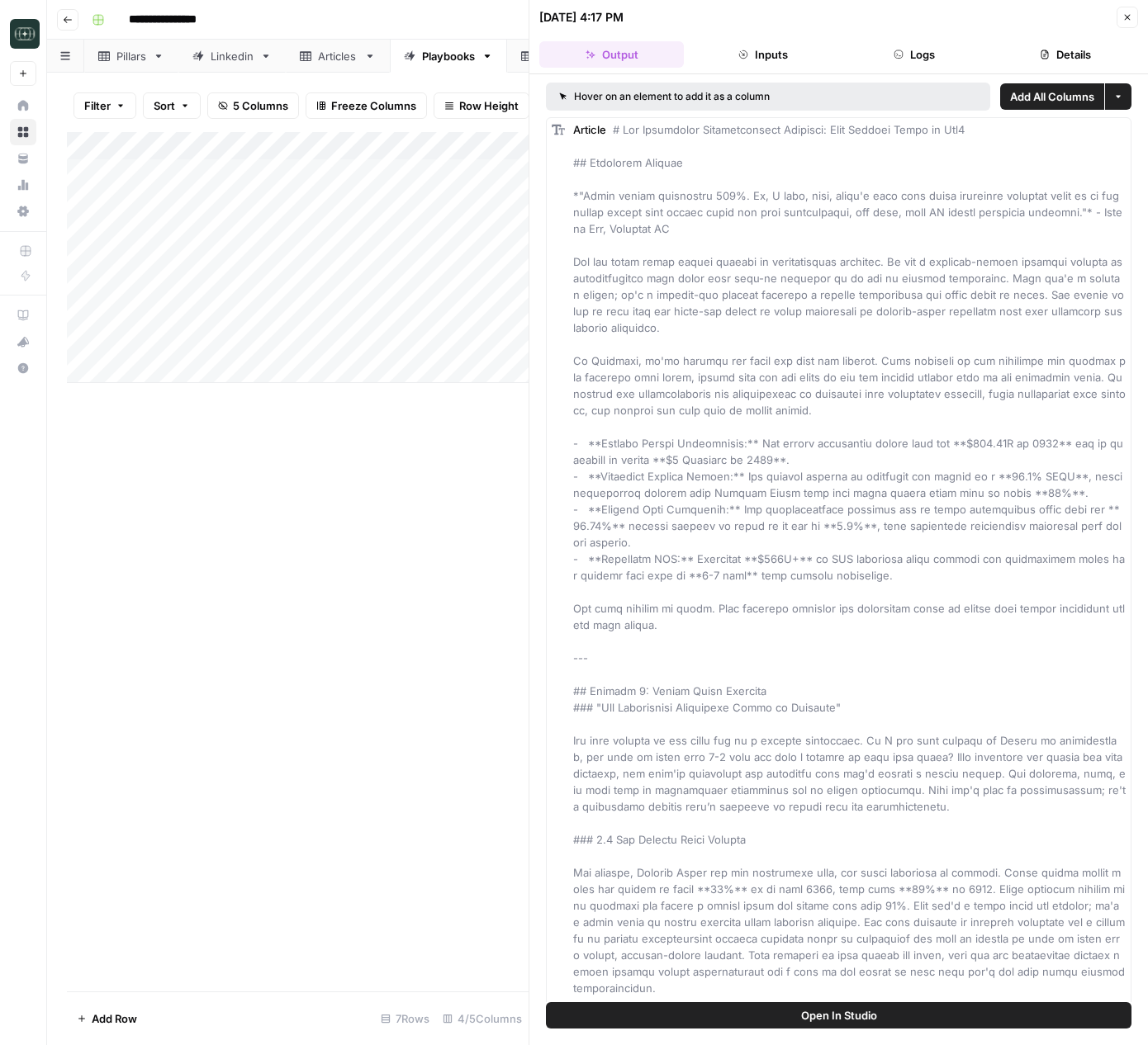
click at [843, 51] on button "Logs" at bounding box center [915, 54] width 145 height 27
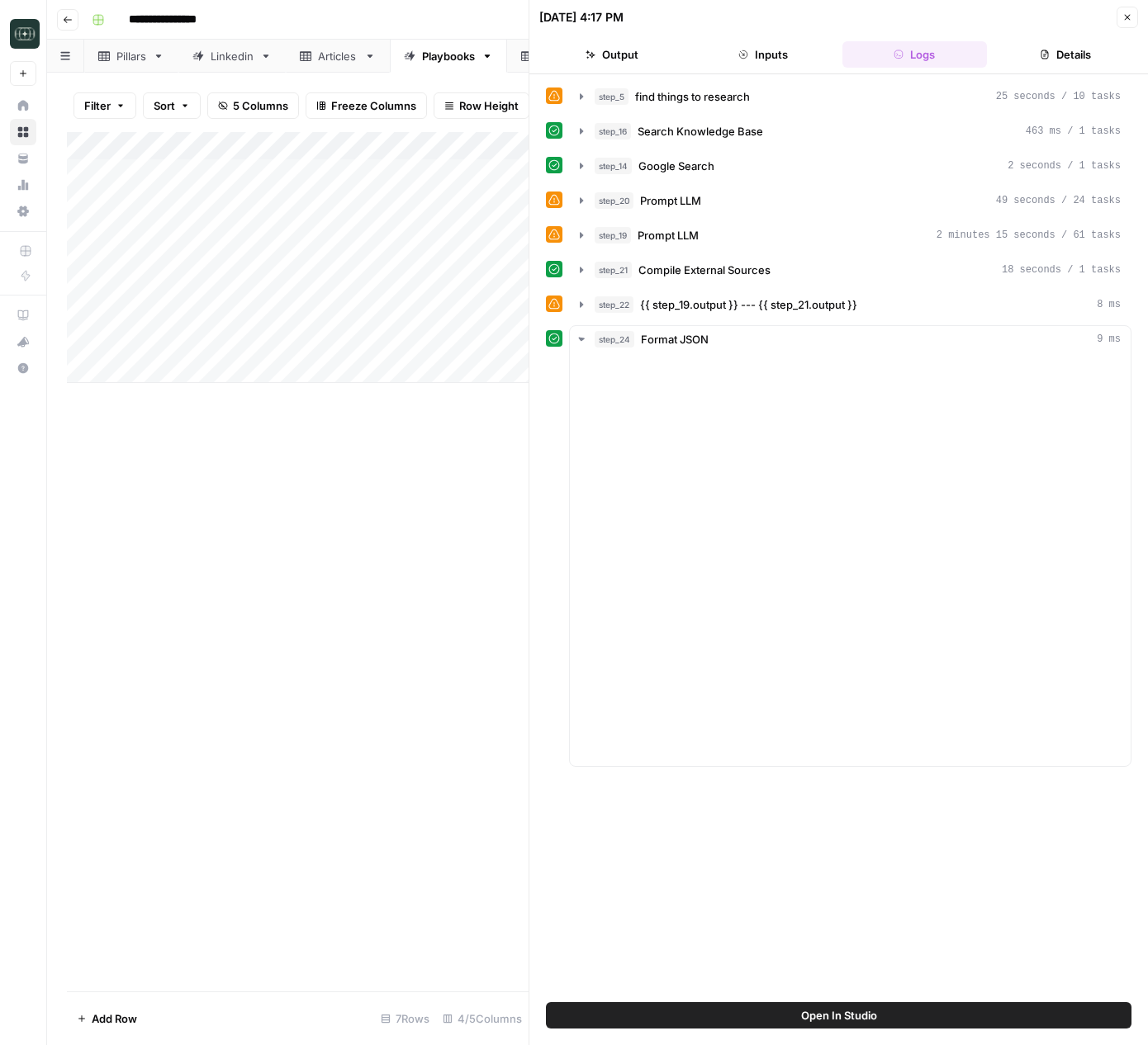
click at [822, 54] on button "Inputs" at bounding box center [763, 54] width 145 height 27
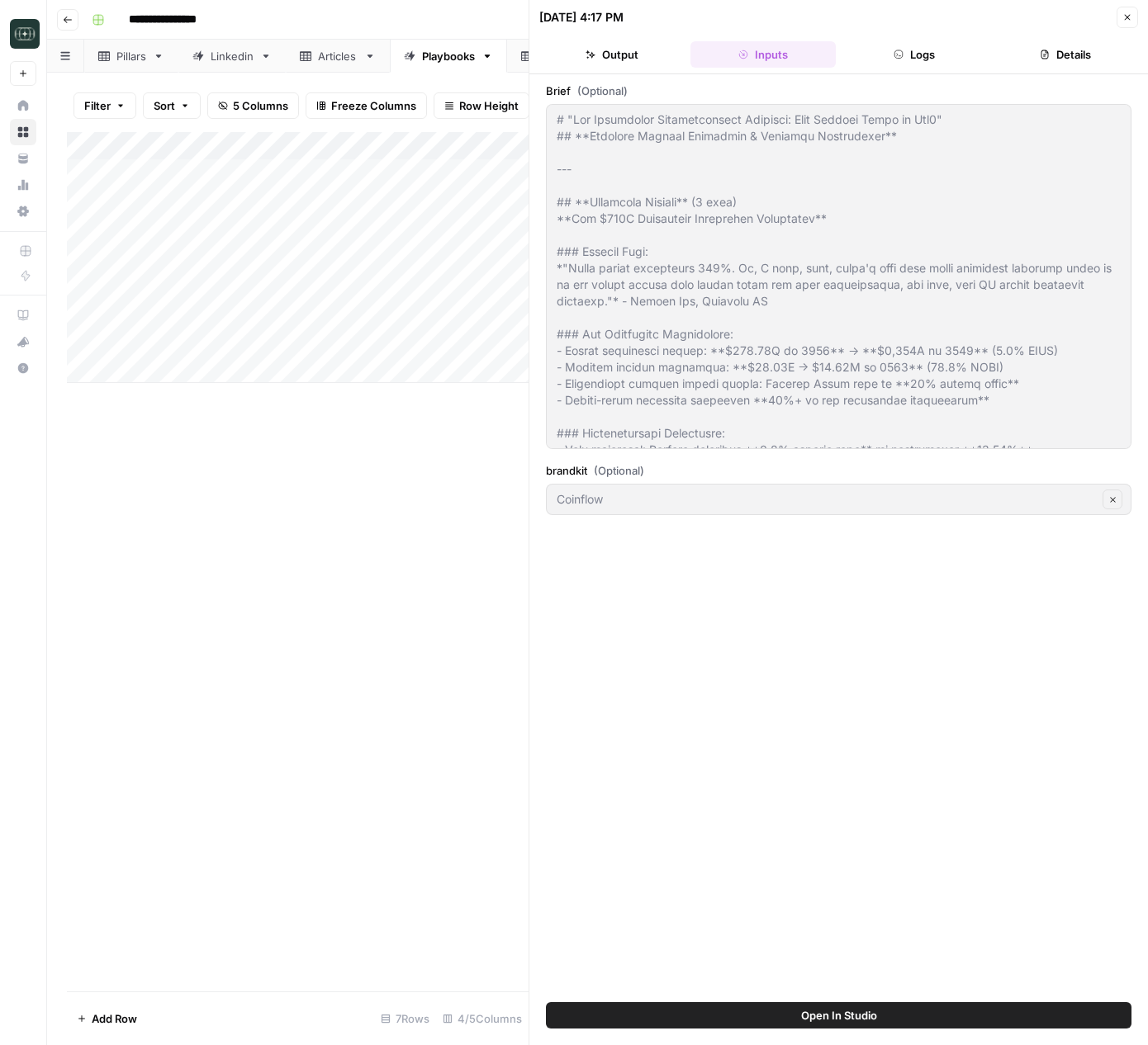
click at [906, 46] on button "Logs" at bounding box center [915, 54] width 145 height 27
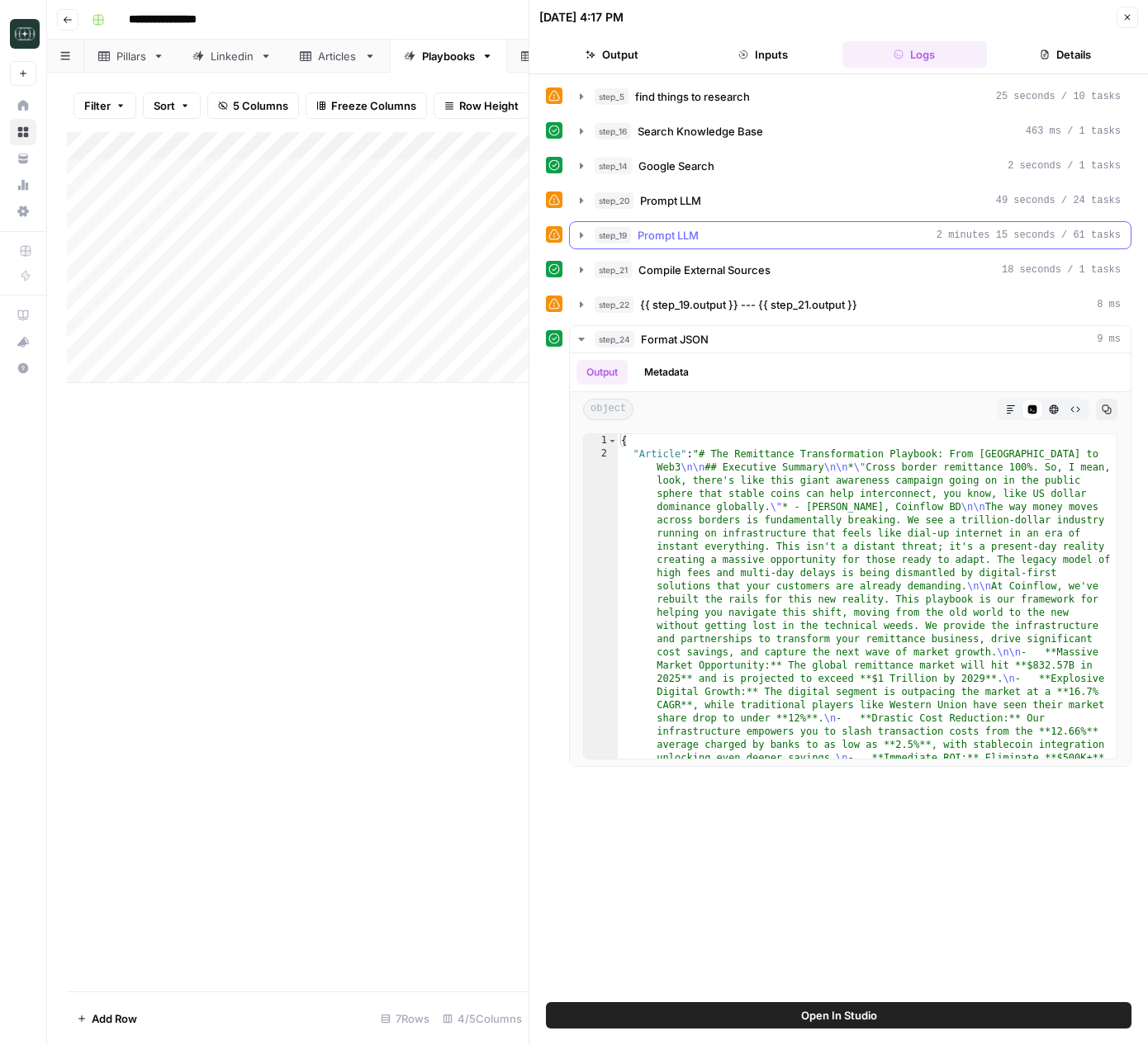
click at [578, 236] on icon "button" at bounding box center [581, 236] width 13 height 13
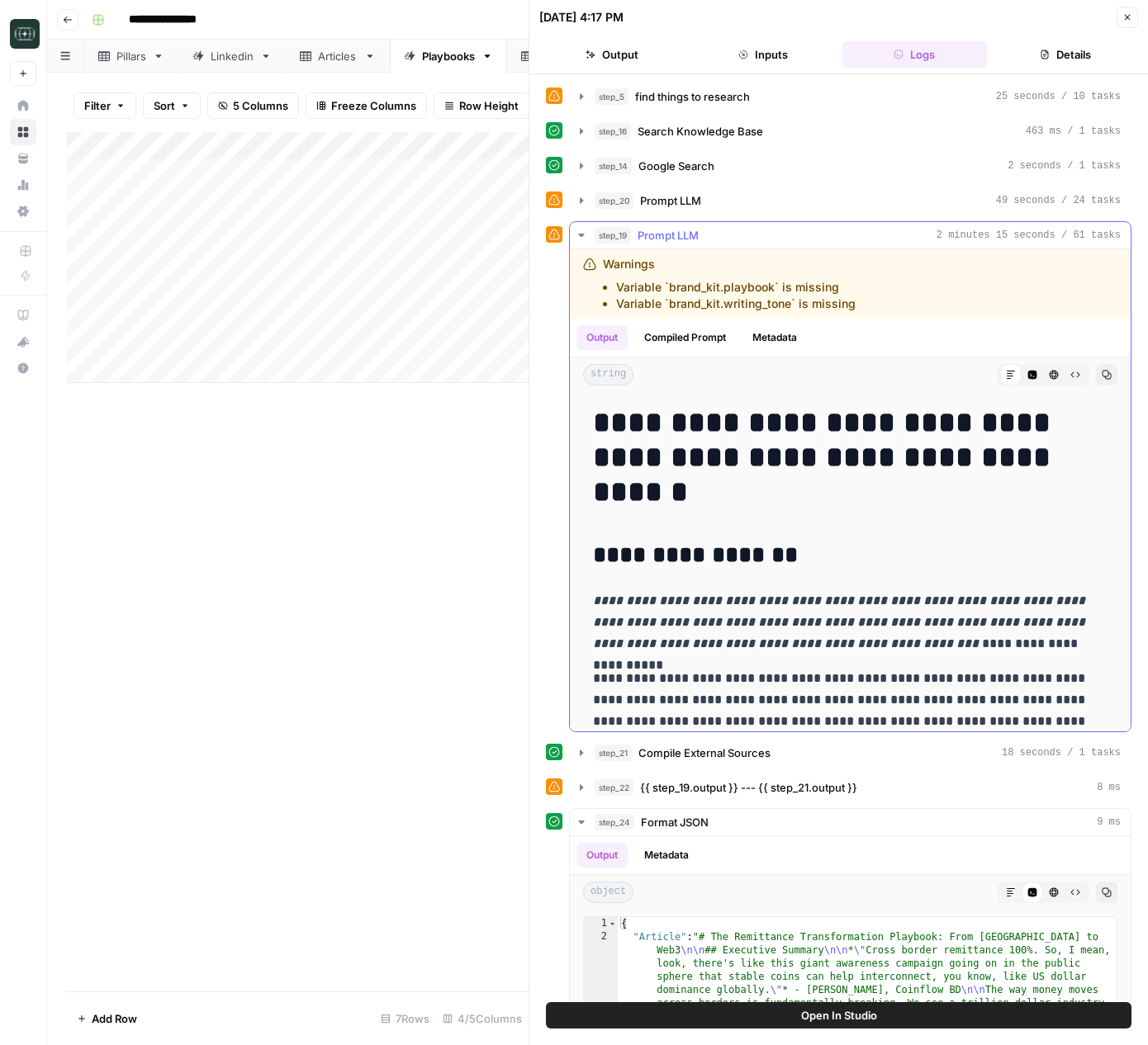
click at [670, 339] on button "Compiled Prompt" at bounding box center [685, 337] width 102 height 25
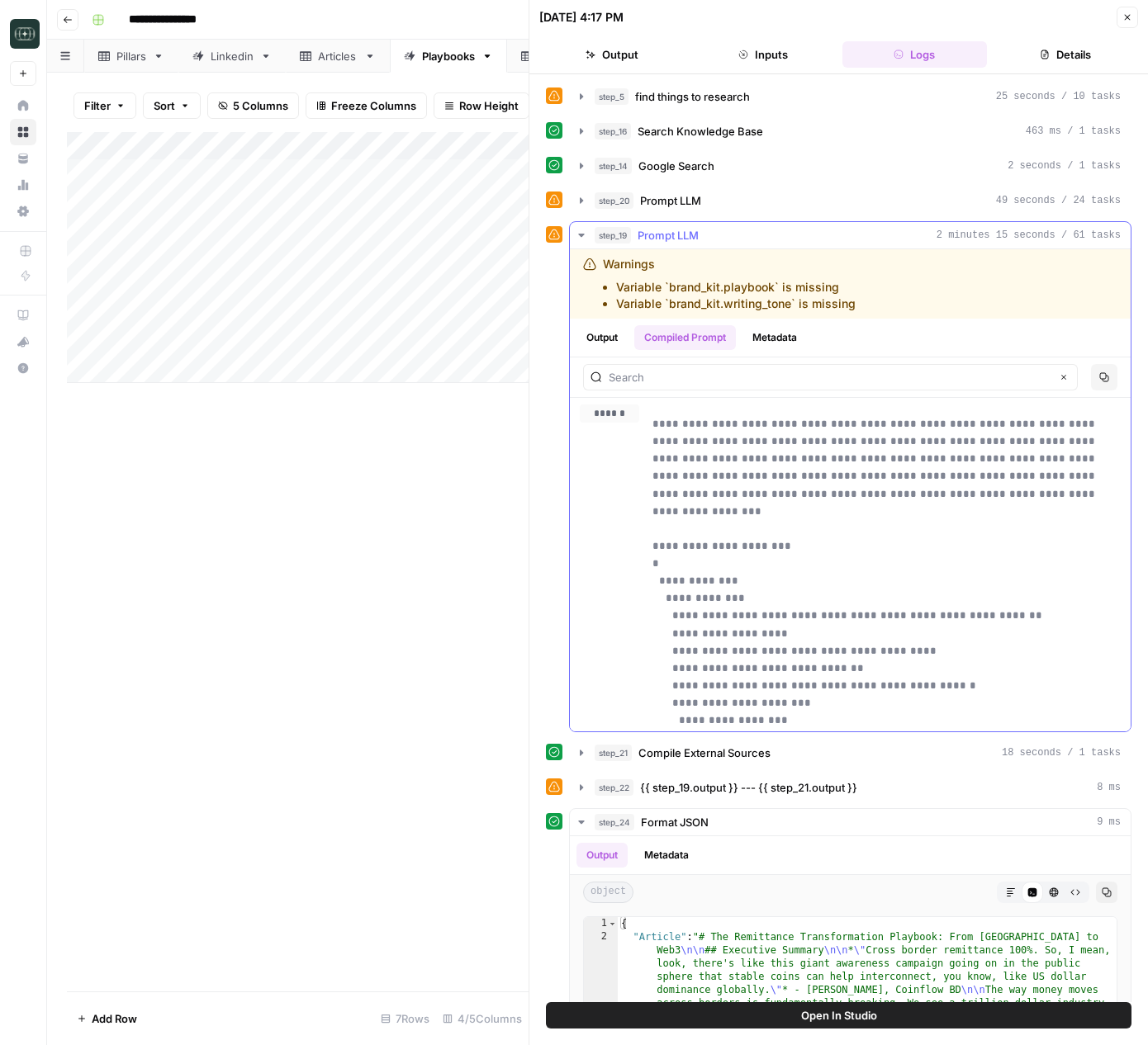
scroll to position [16, 0]
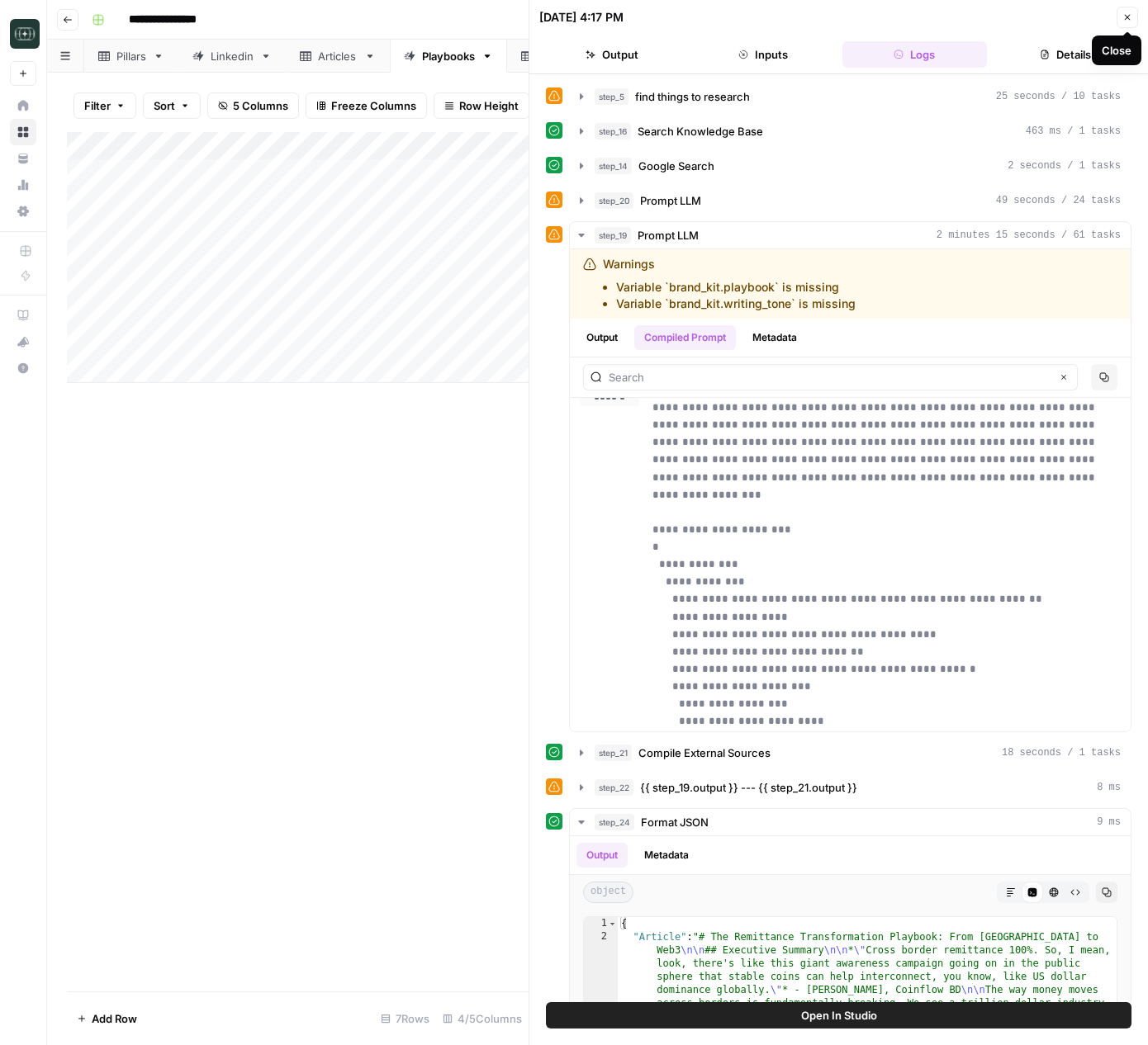
click at [1131, 11] on button "Close" at bounding box center [1127, 16] width 21 height 21
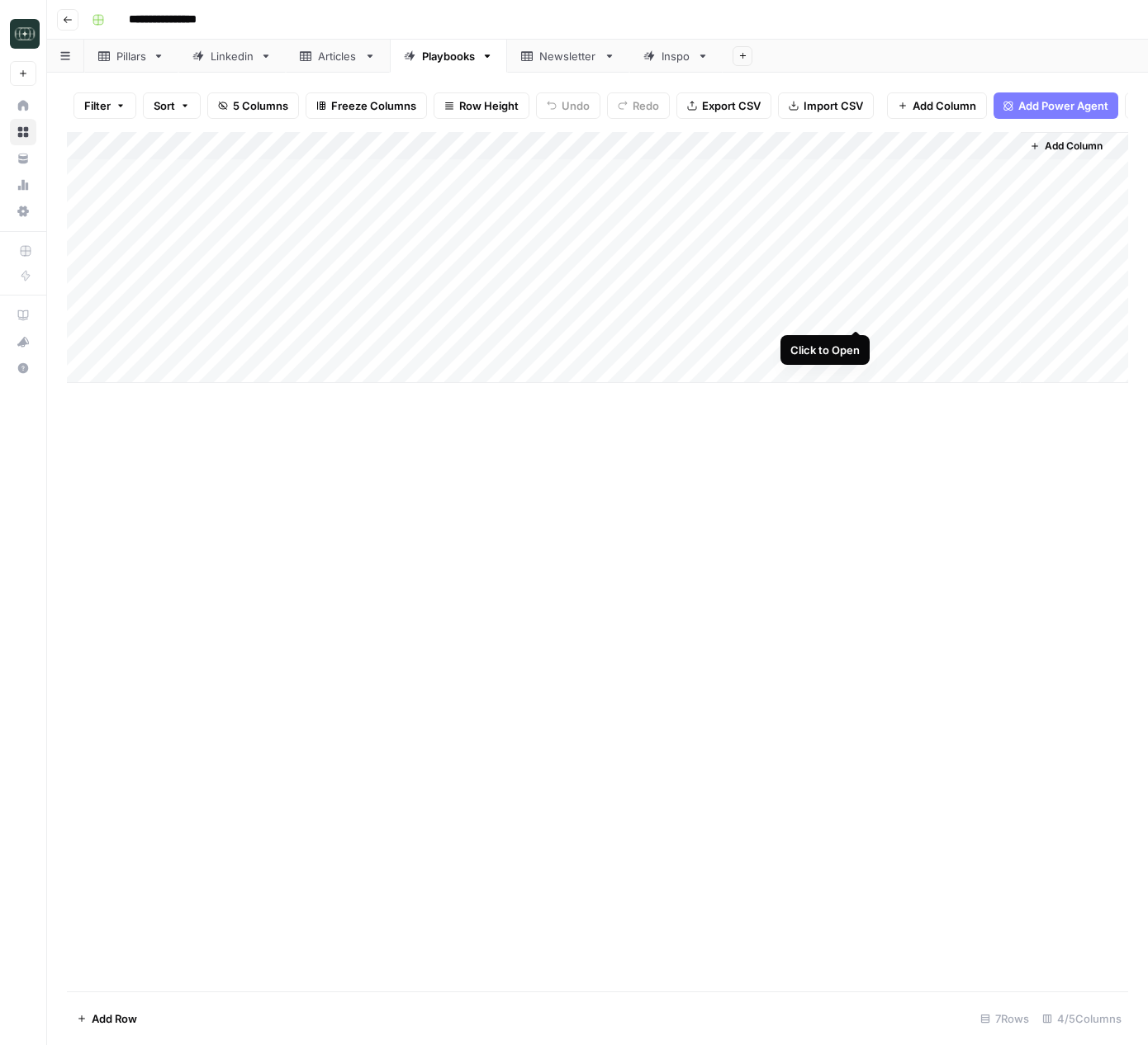
click at [853, 312] on div "Add Column" at bounding box center [597, 258] width 1061 height 251
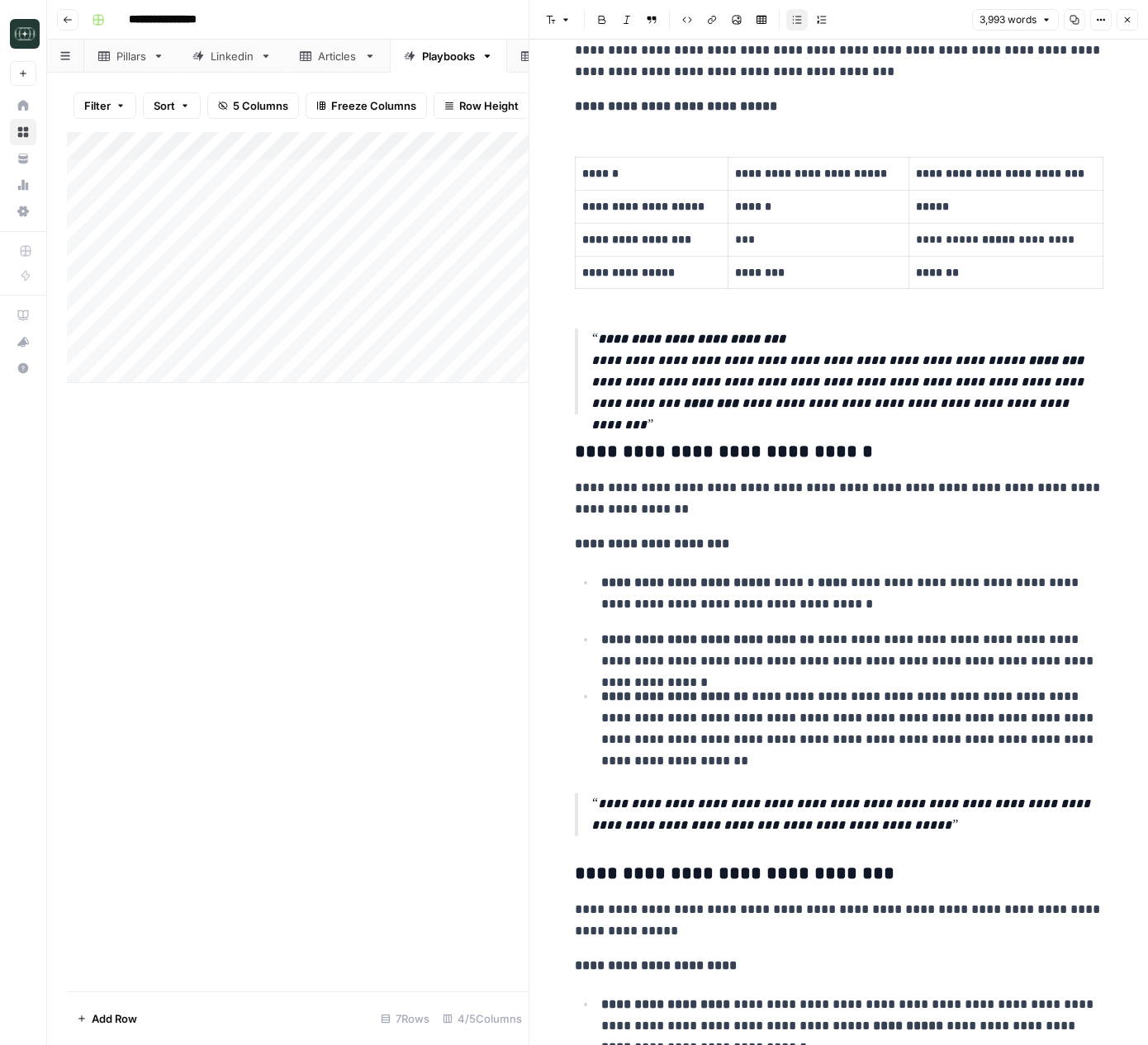
scroll to position [9785, 0]
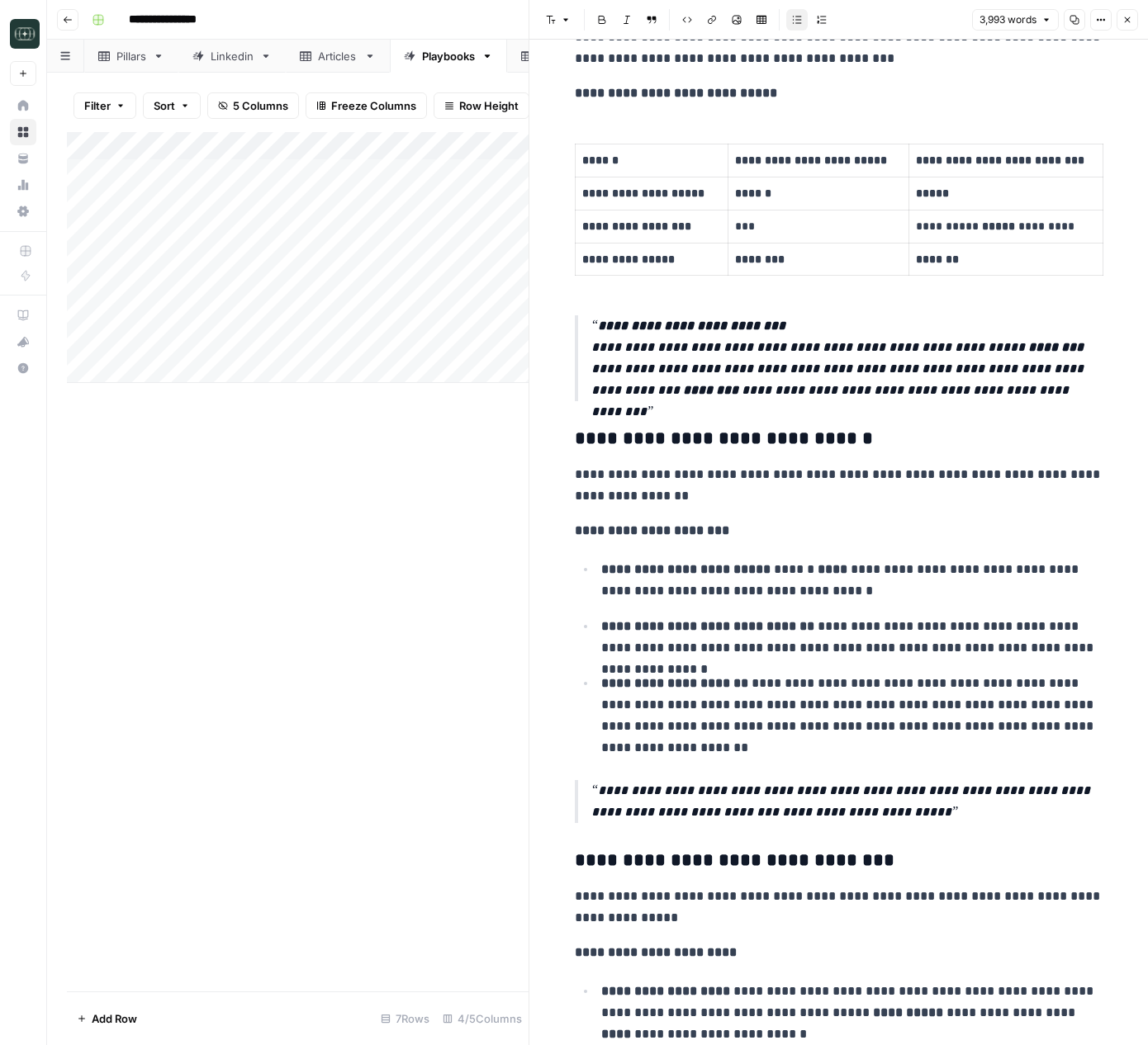
click at [1076, 18] on icon "button" at bounding box center [1075, 20] width 9 height 9
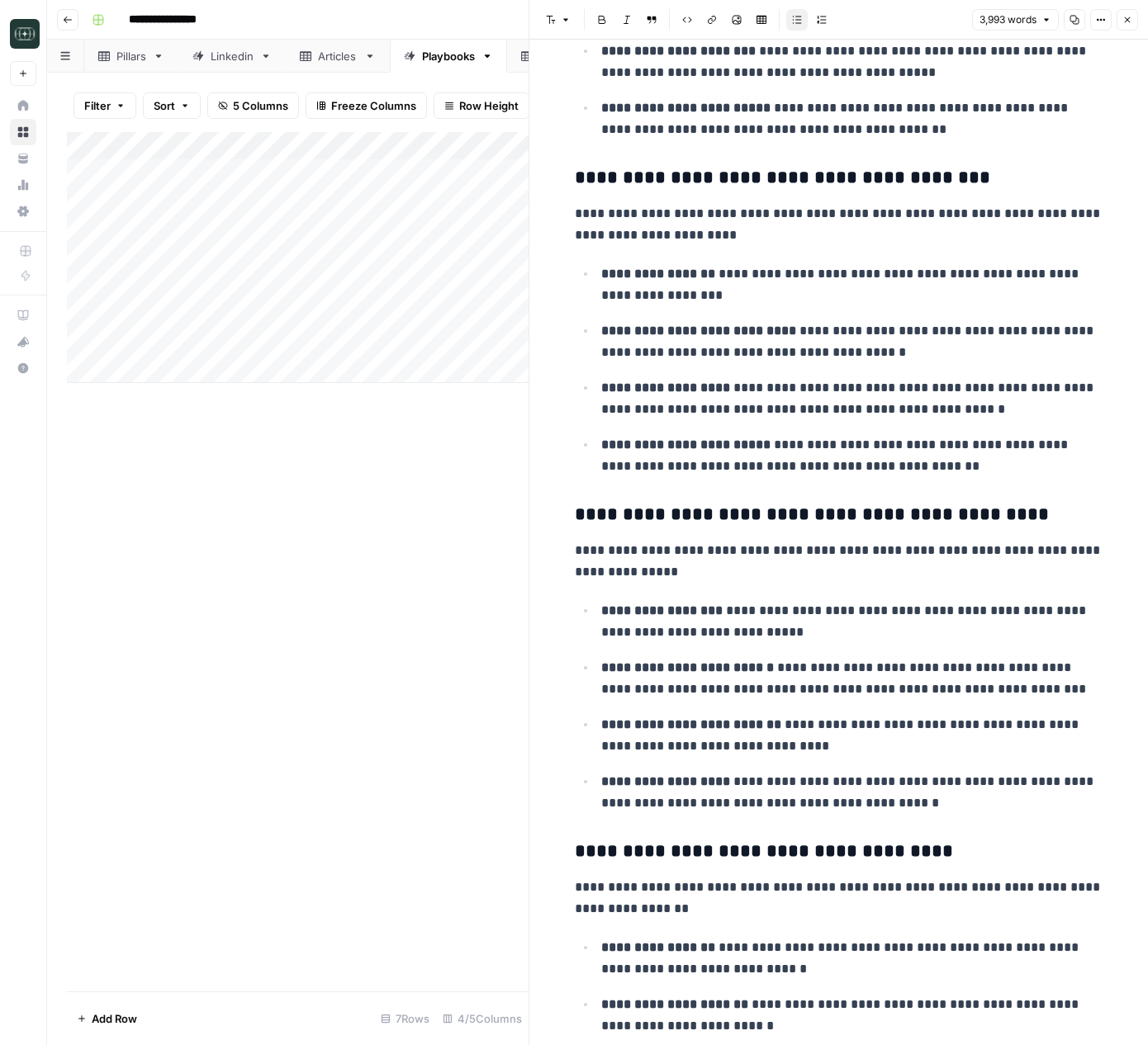
scroll to position [13349, 0]
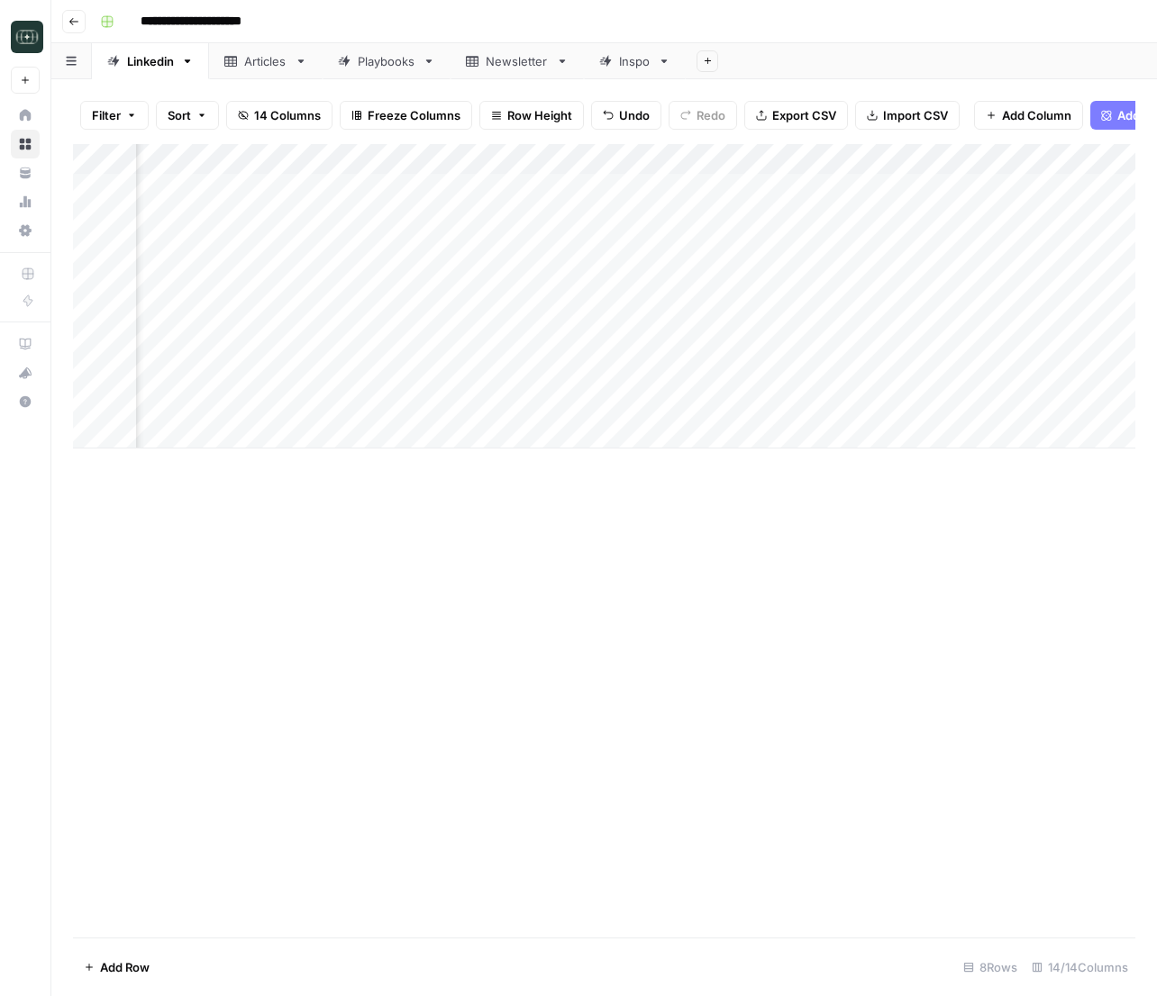
scroll to position [0, 278]
